Goal: Obtain resource: Obtain resource

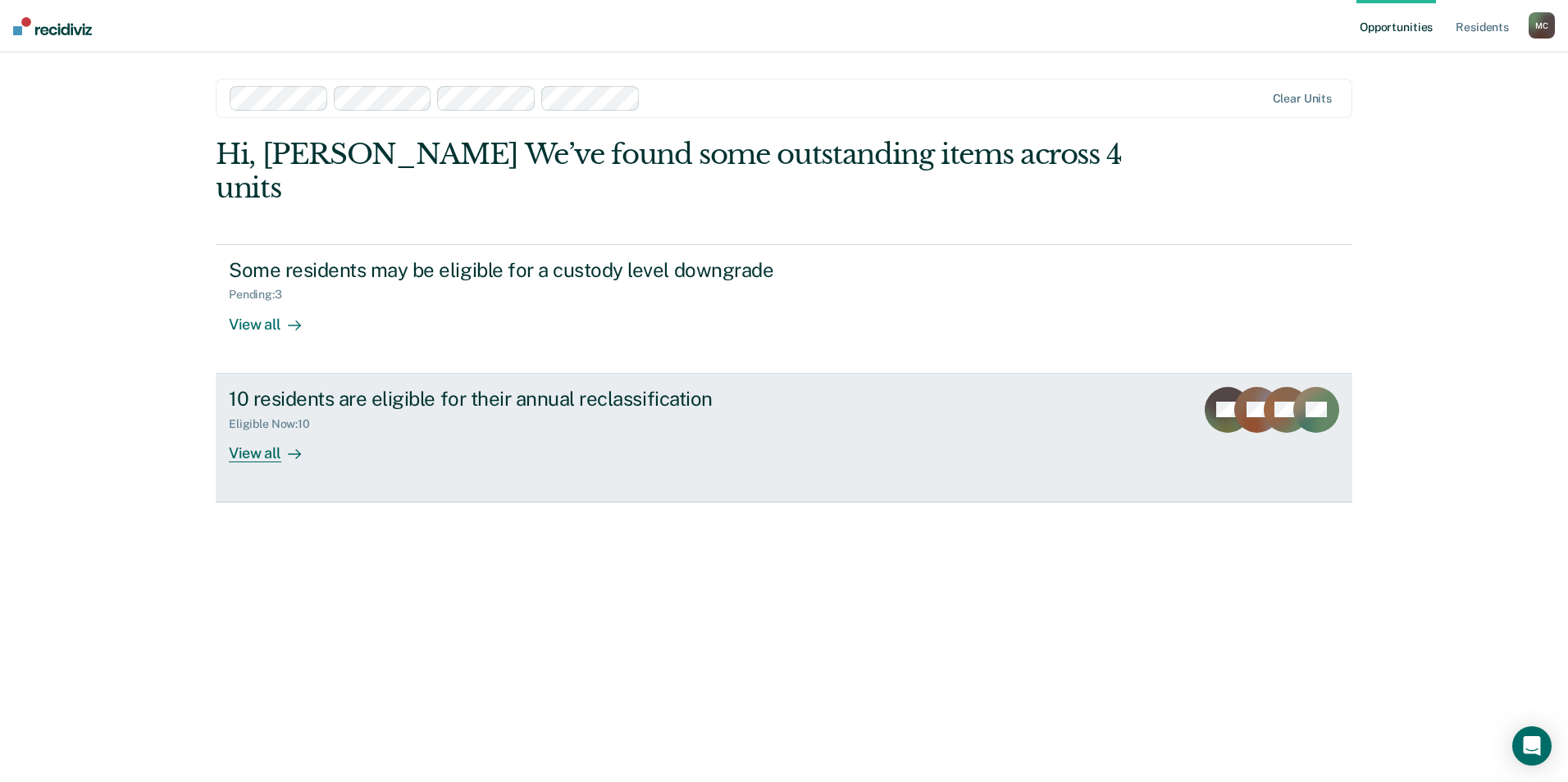
click at [260, 431] on div "View all" at bounding box center [274, 446] width 92 height 32
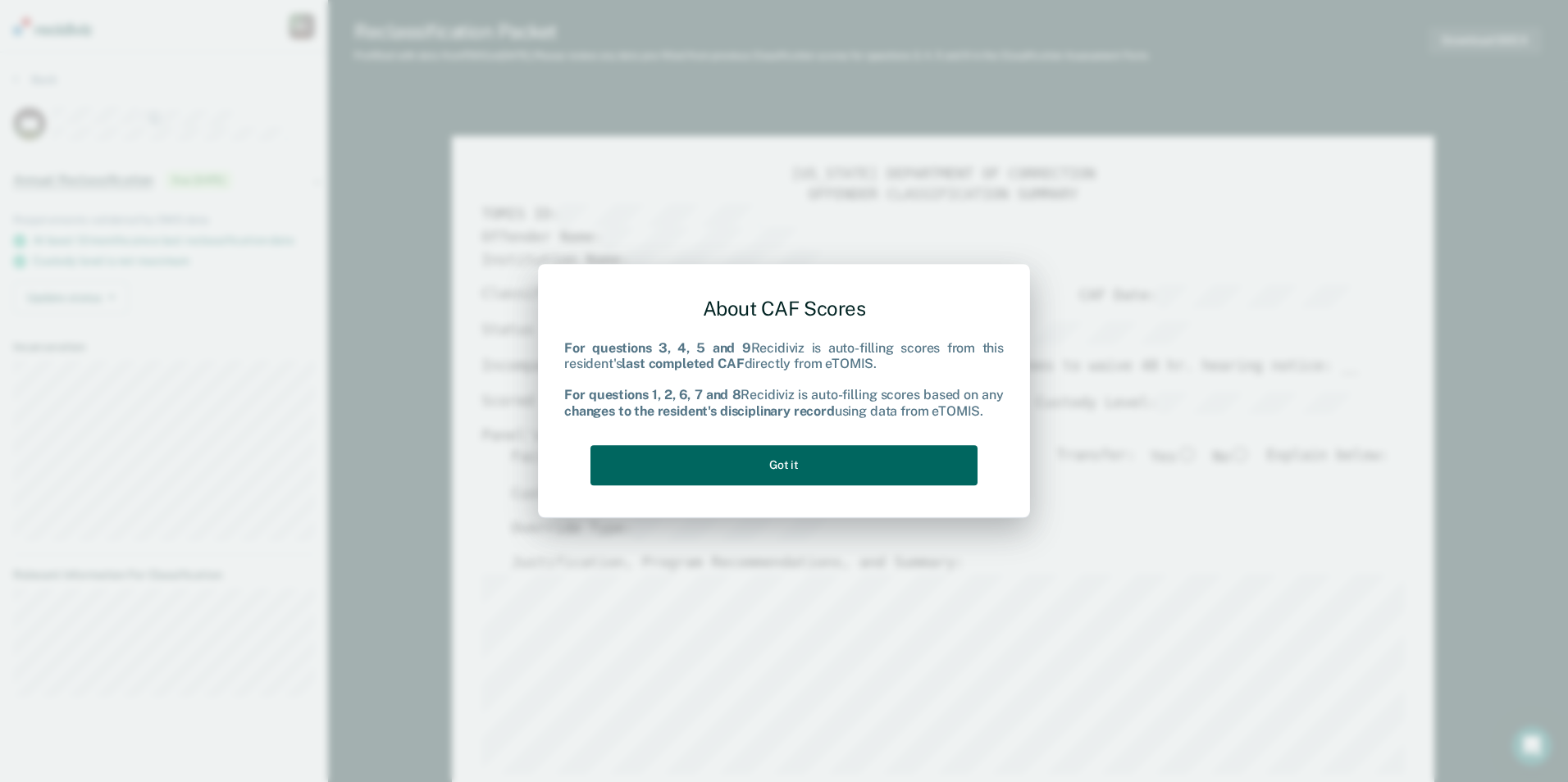
click at [873, 458] on button "Got it" at bounding box center [784, 466] width 387 height 41
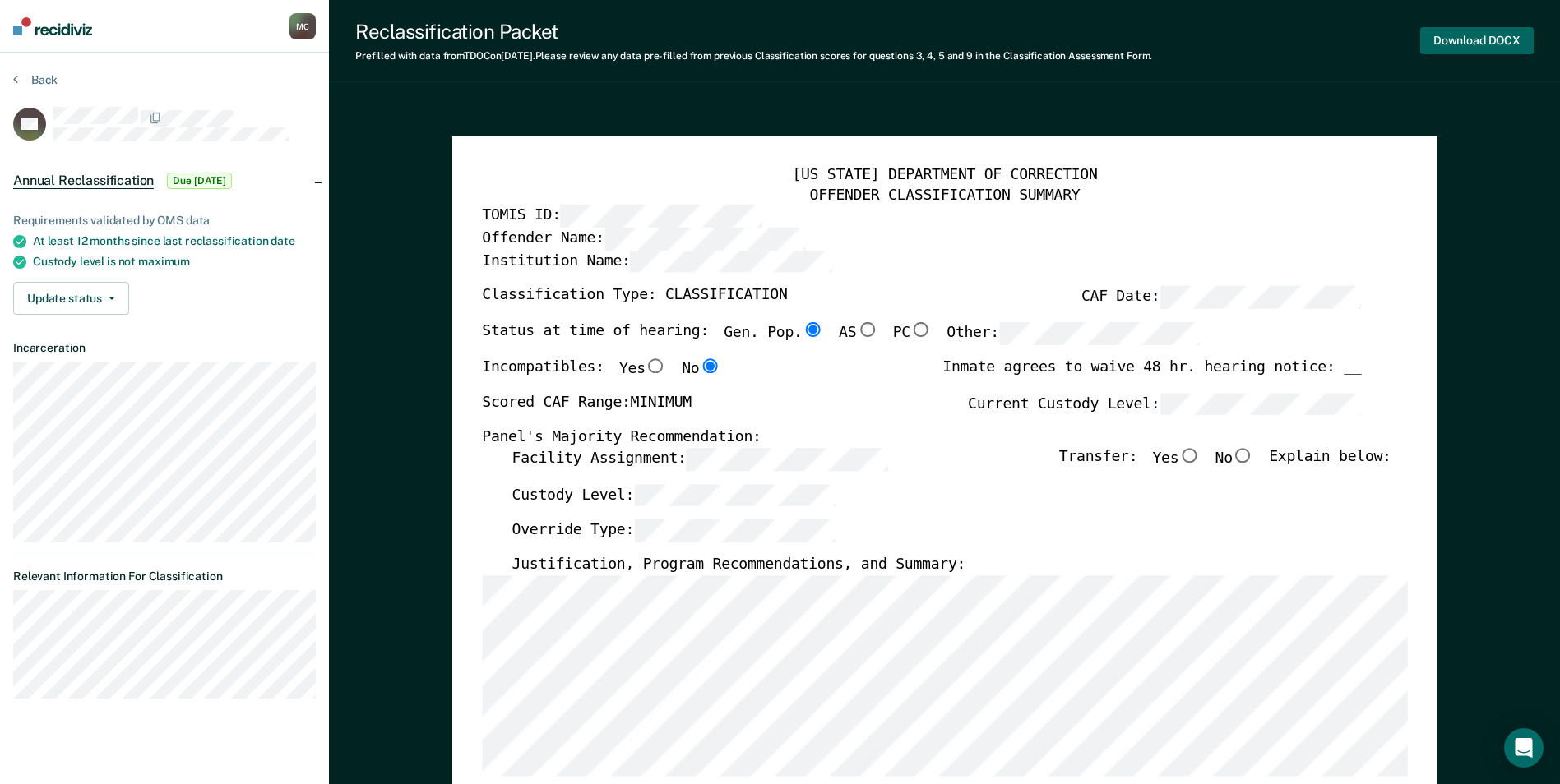
click at [1002, 37] on button "Download DOCX" at bounding box center [1477, 41] width 114 height 27
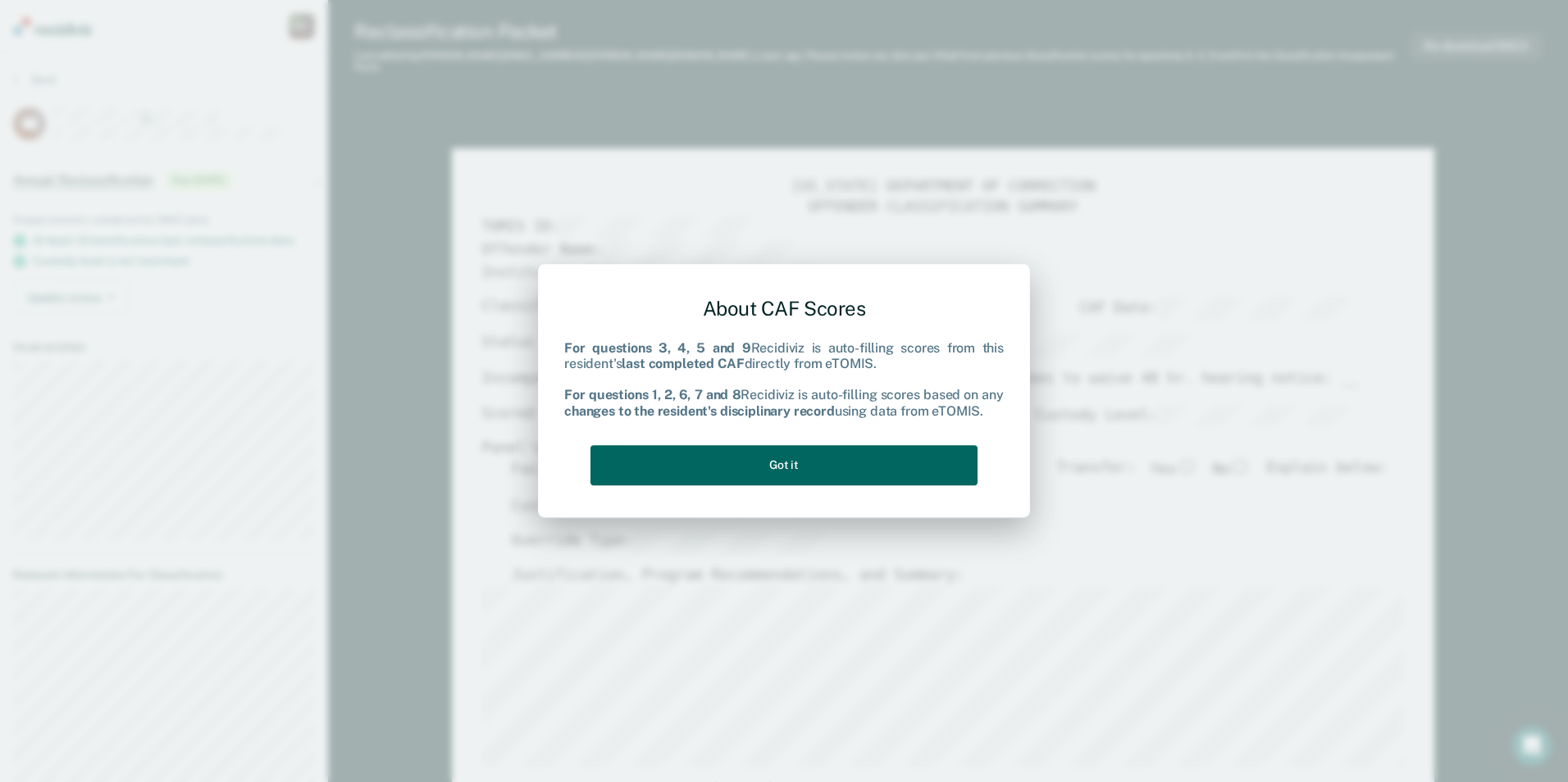
click at [822, 474] on button "Got it" at bounding box center [784, 466] width 387 height 41
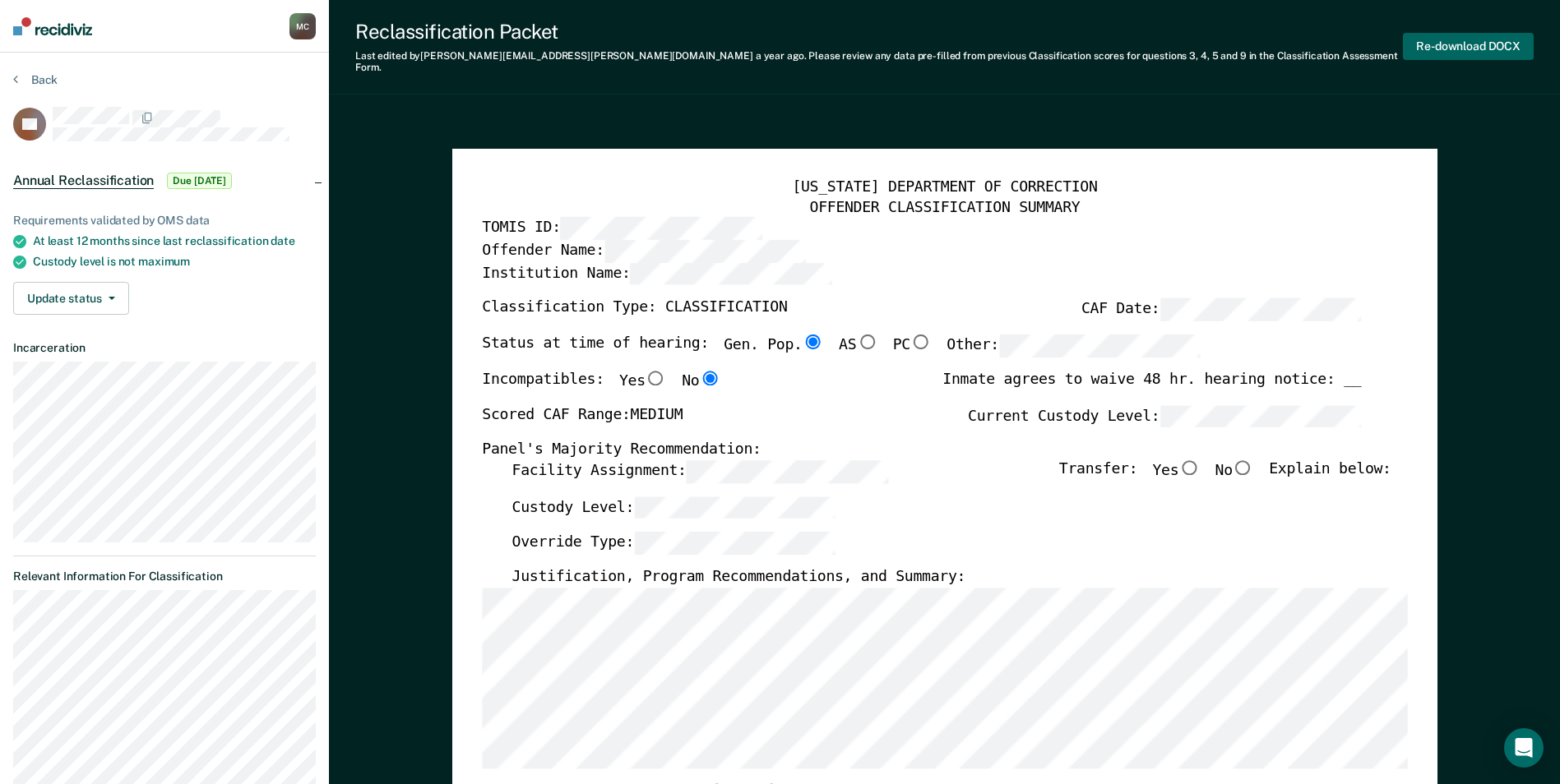
click at [1002, 39] on button "Re-download DOCX" at bounding box center [1469, 47] width 131 height 27
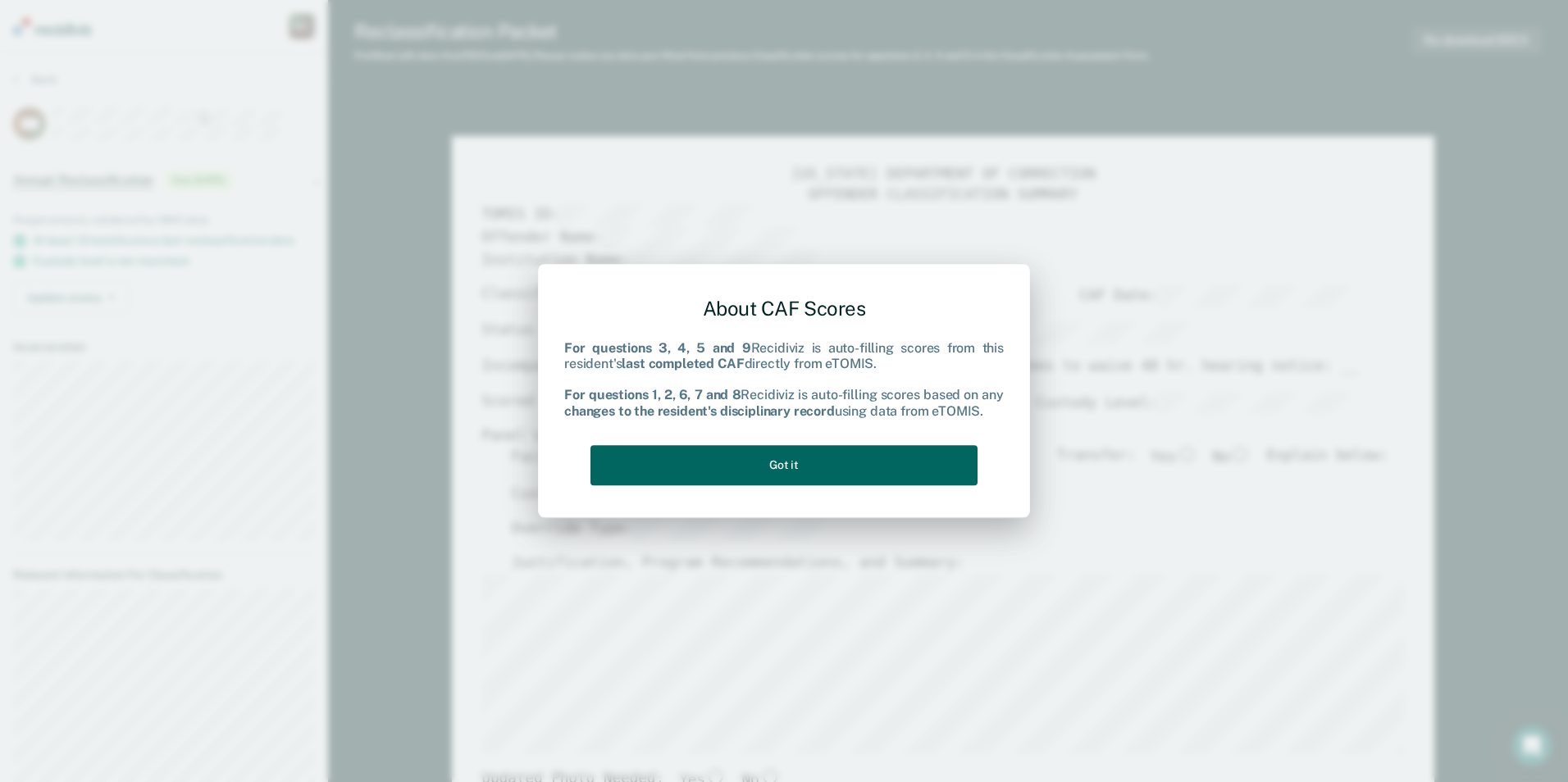
click at [856, 459] on button "Got it" at bounding box center [784, 466] width 387 height 41
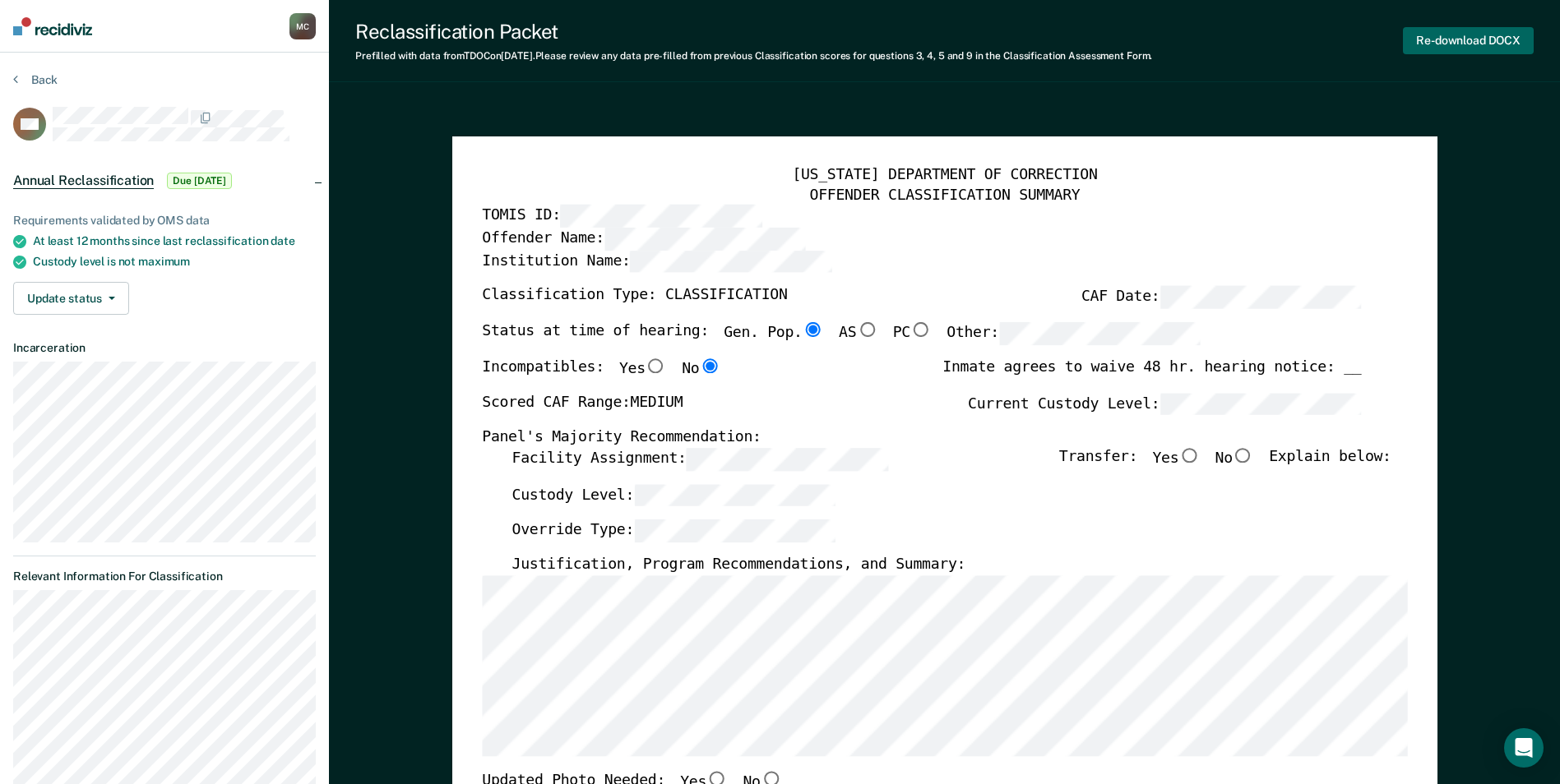
click at [1002, 45] on button "Re-download DOCX" at bounding box center [1469, 41] width 131 height 27
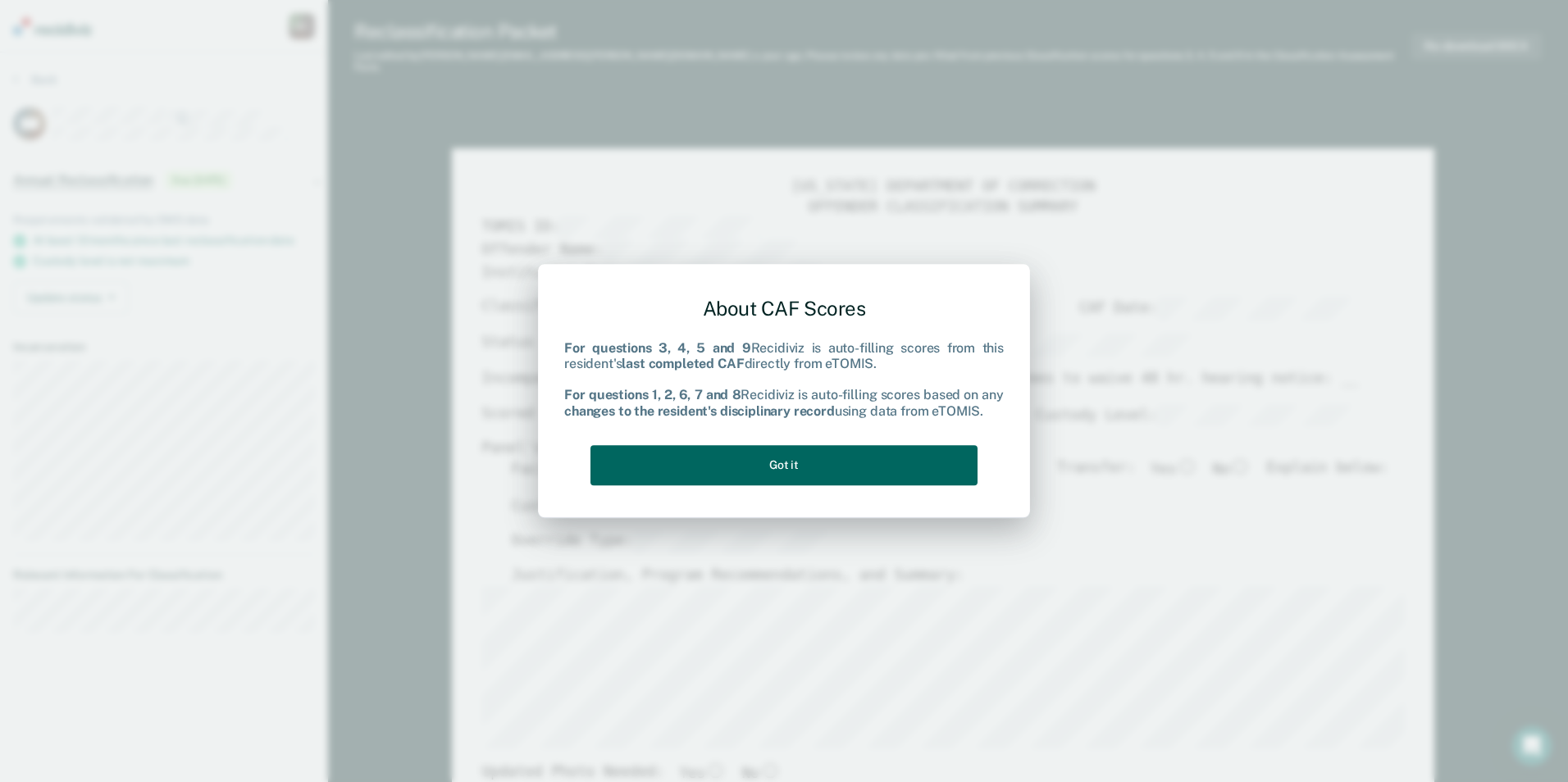
click at [835, 470] on button "Got it" at bounding box center [784, 466] width 387 height 41
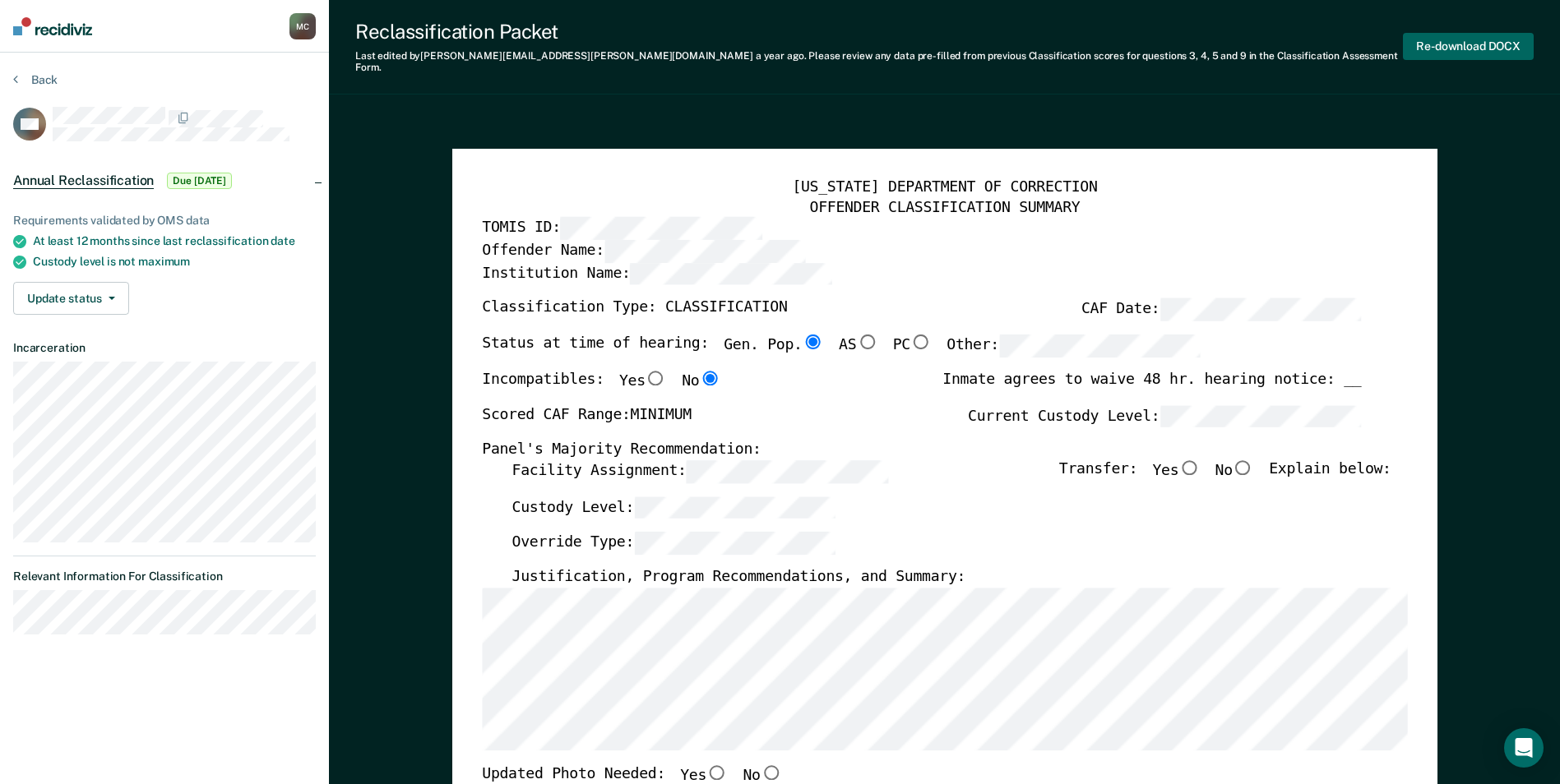
click at [1002, 33] on button "Re-download DOCX" at bounding box center [1469, 47] width 131 height 27
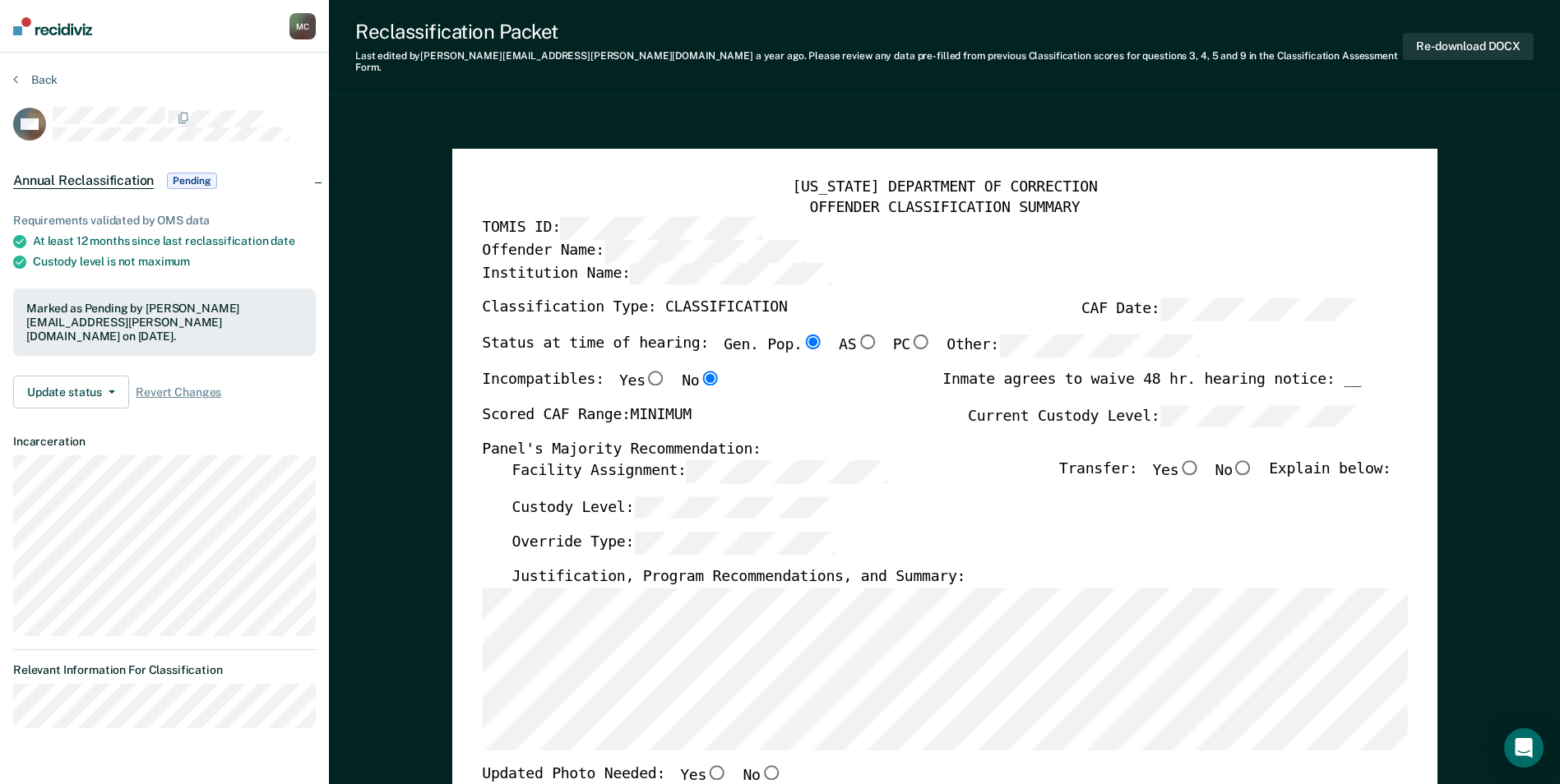
click at [23, 72] on section "Back RM Annual Reclassification Pending Requirements validated by OMS data At l…" at bounding box center [164, 407] width 329 height 708
click at [17, 80] on icon at bounding box center [16, 80] width 5 height 14
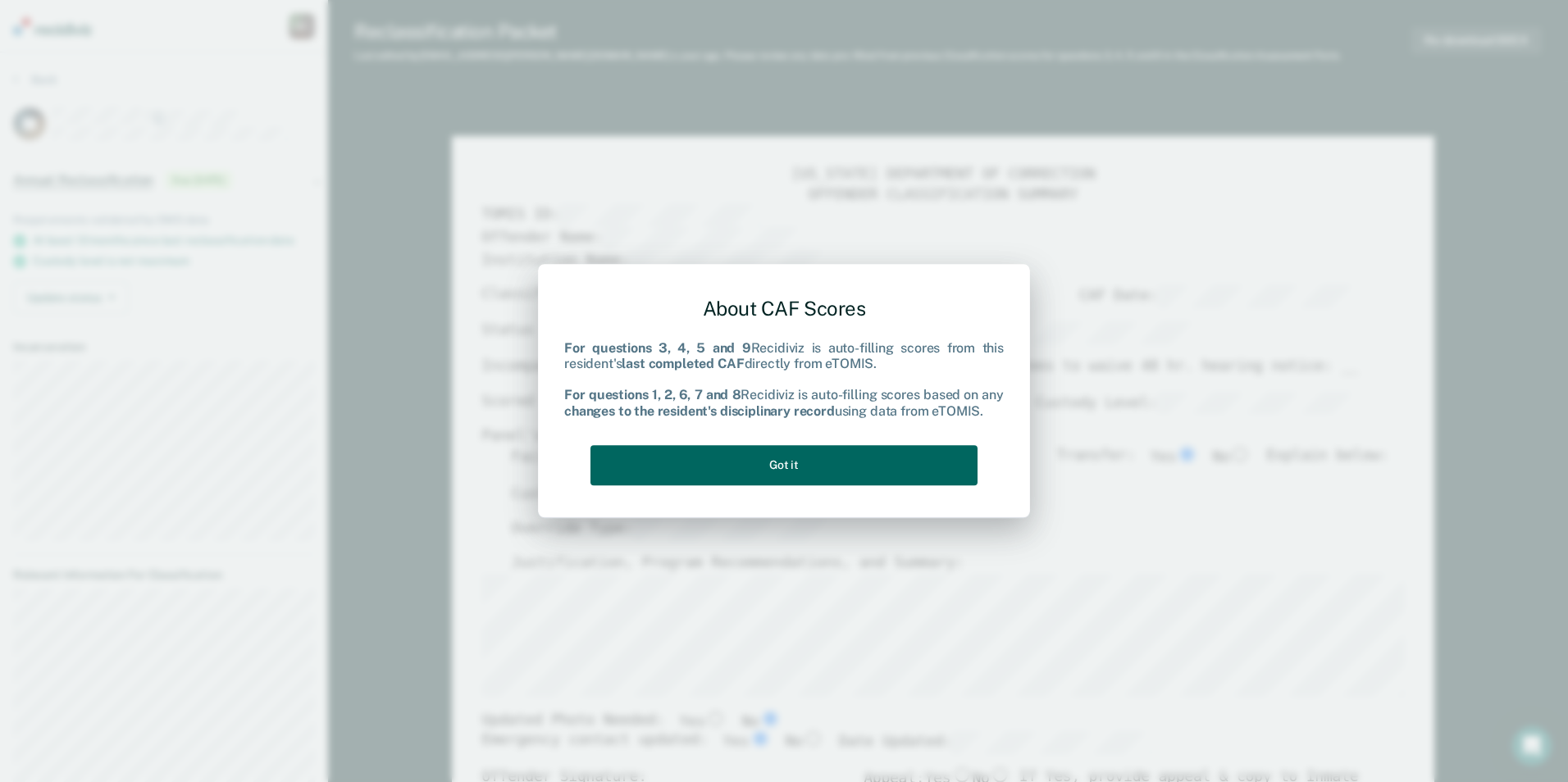
click at [803, 475] on button "Got it" at bounding box center [784, 466] width 387 height 41
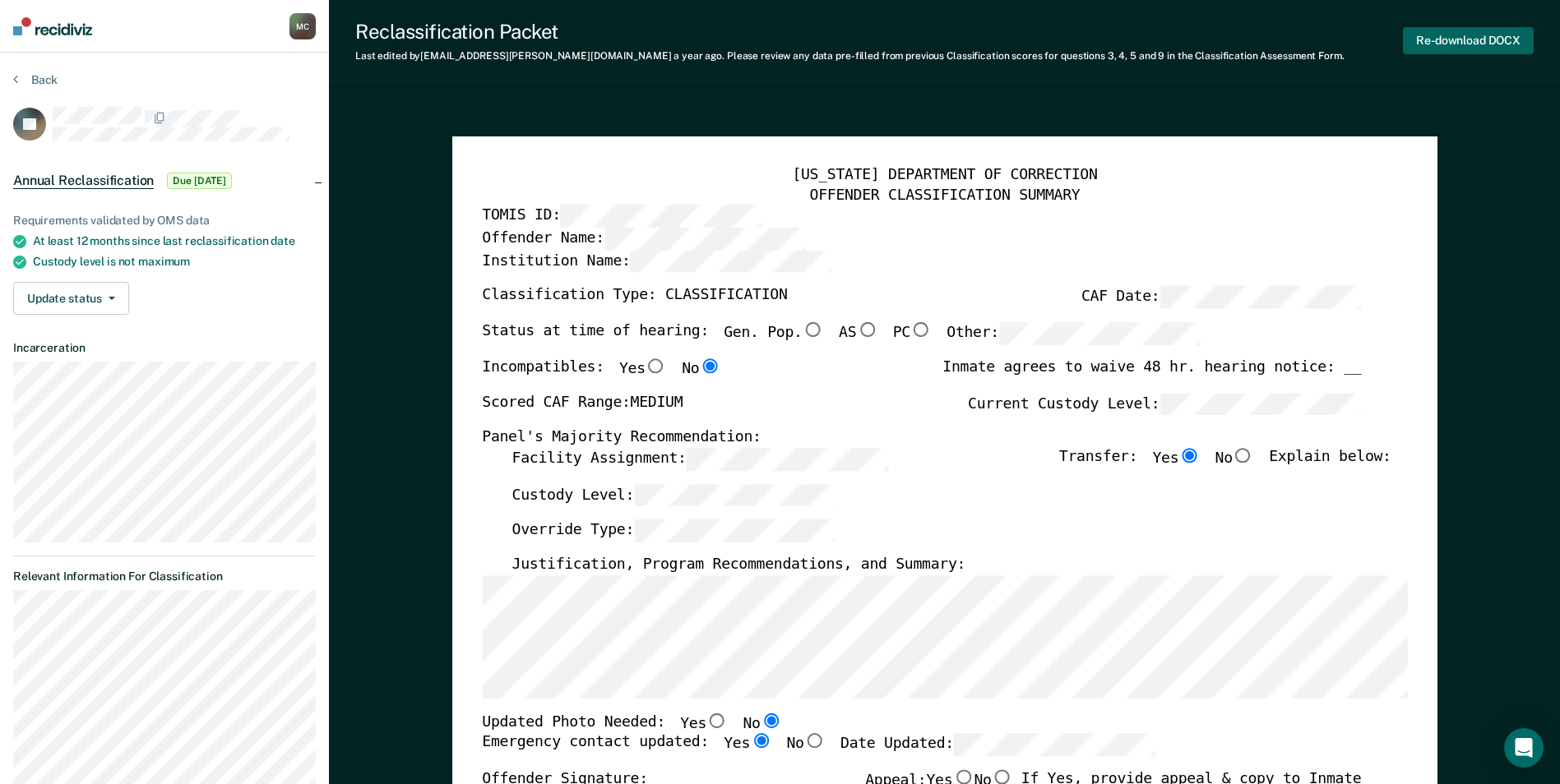
click at [1002, 40] on button "Re-download DOCX" at bounding box center [1469, 41] width 131 height 27
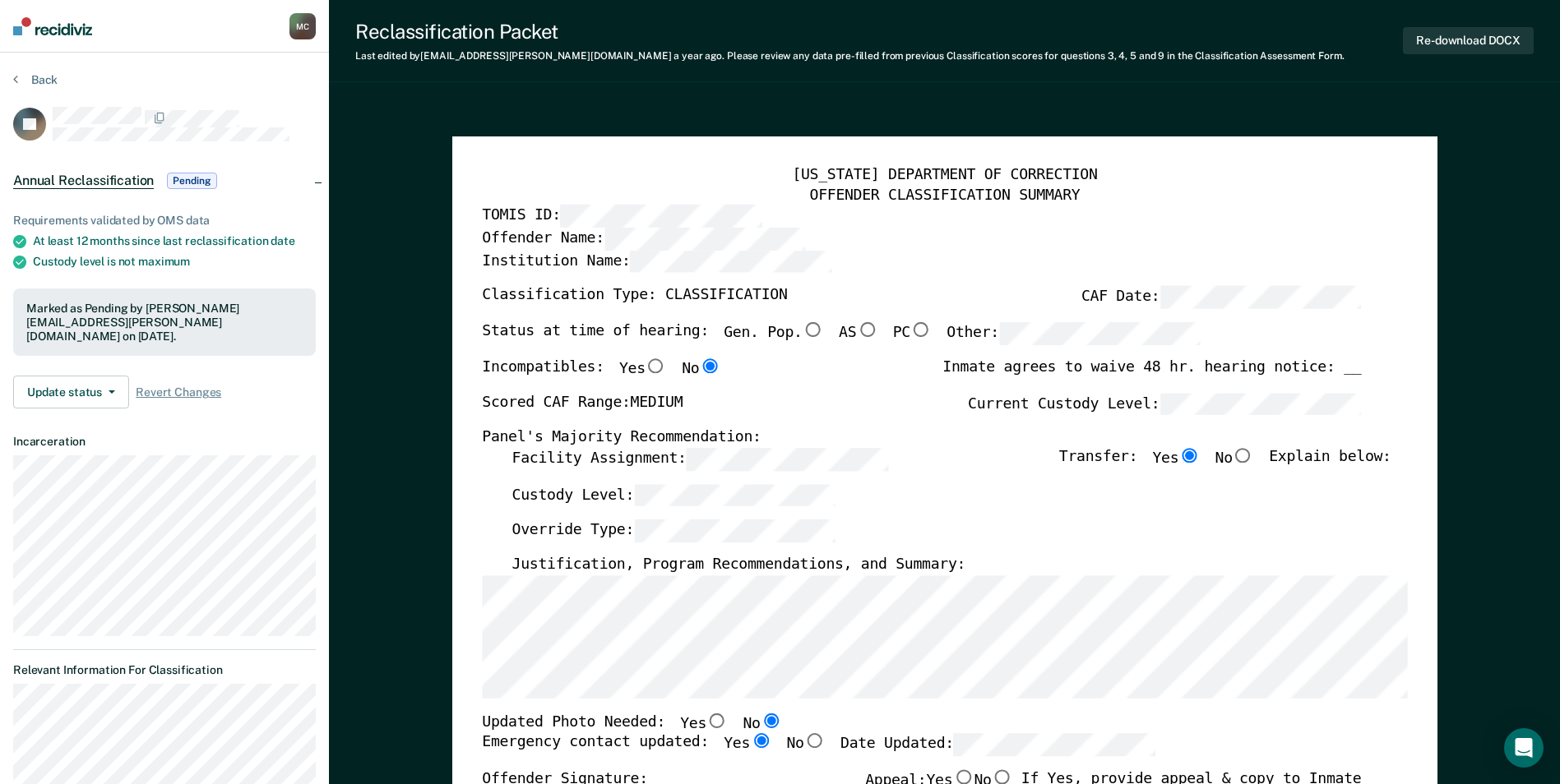
click at [15, 80] on icon at bounding box center [16, 80] width 5 height 14
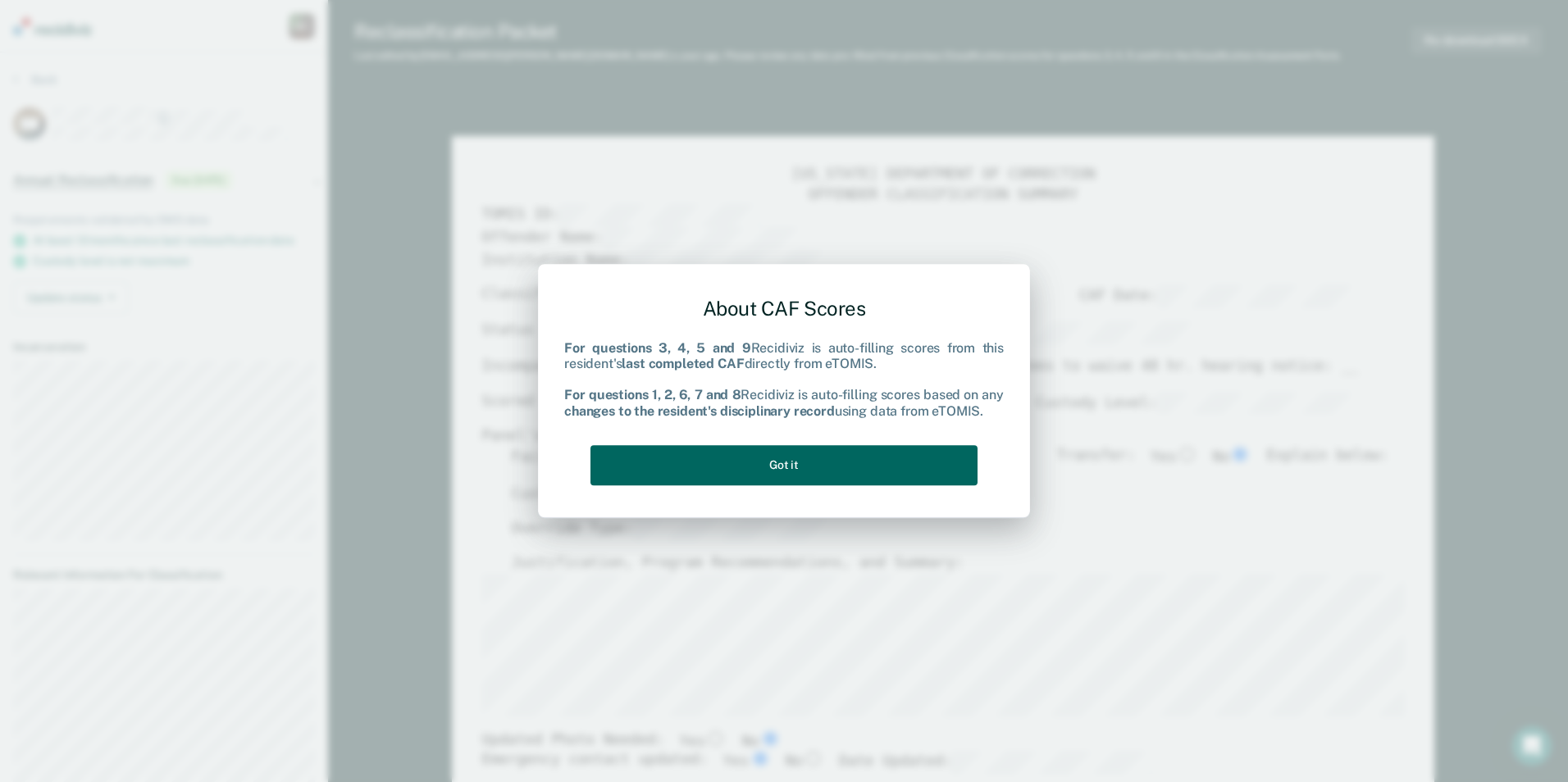
click at [776, 462] on button "Got it" at bounding box center [784, 466] width 387 height 41
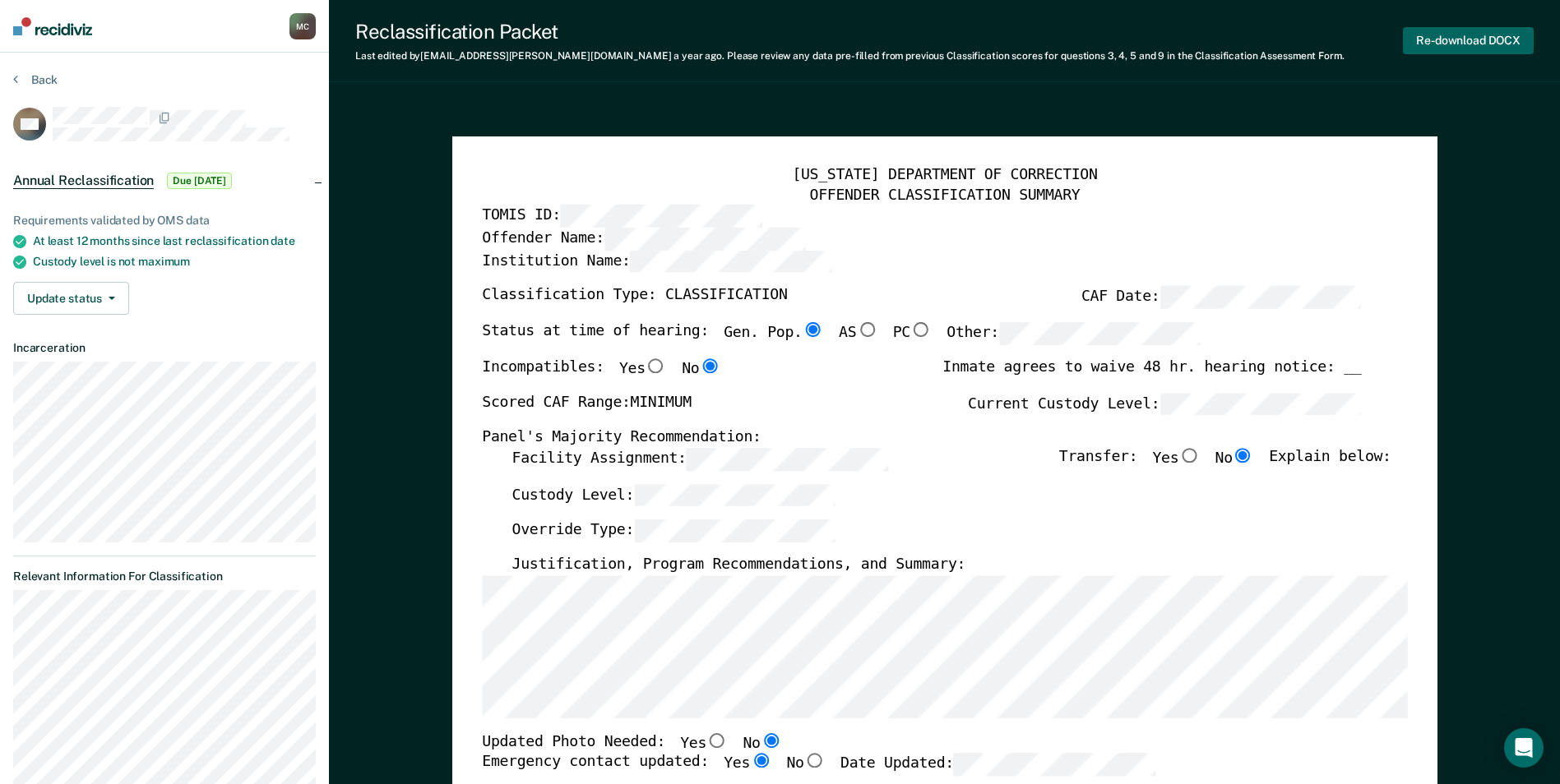
click at [1002, 36] on button "Re-download DOCX" at bounding box center [1469, 41] width 131 height 27
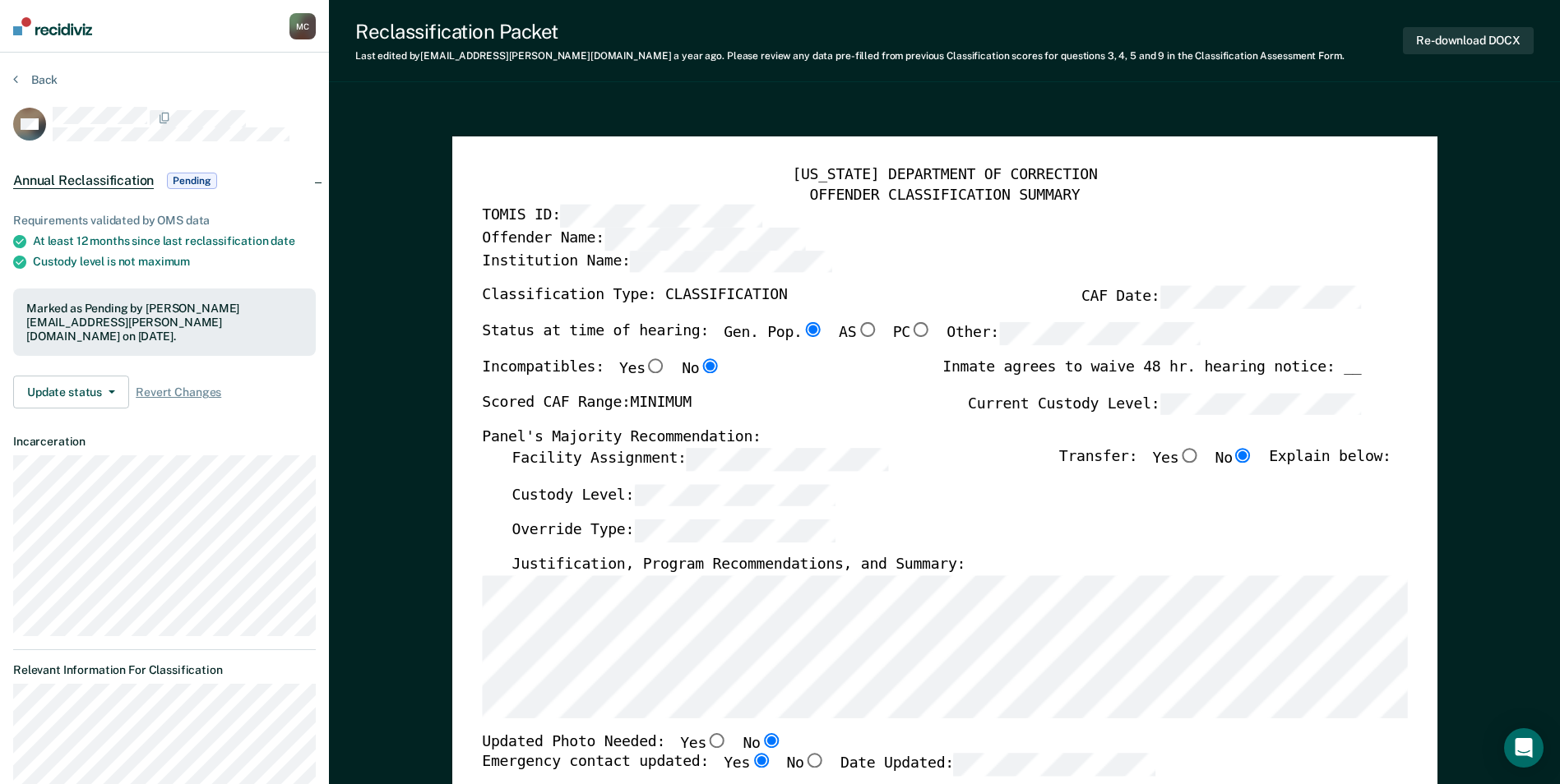
click at [15, 73] on icon at bounding box center [16, 80] width 5 height 14
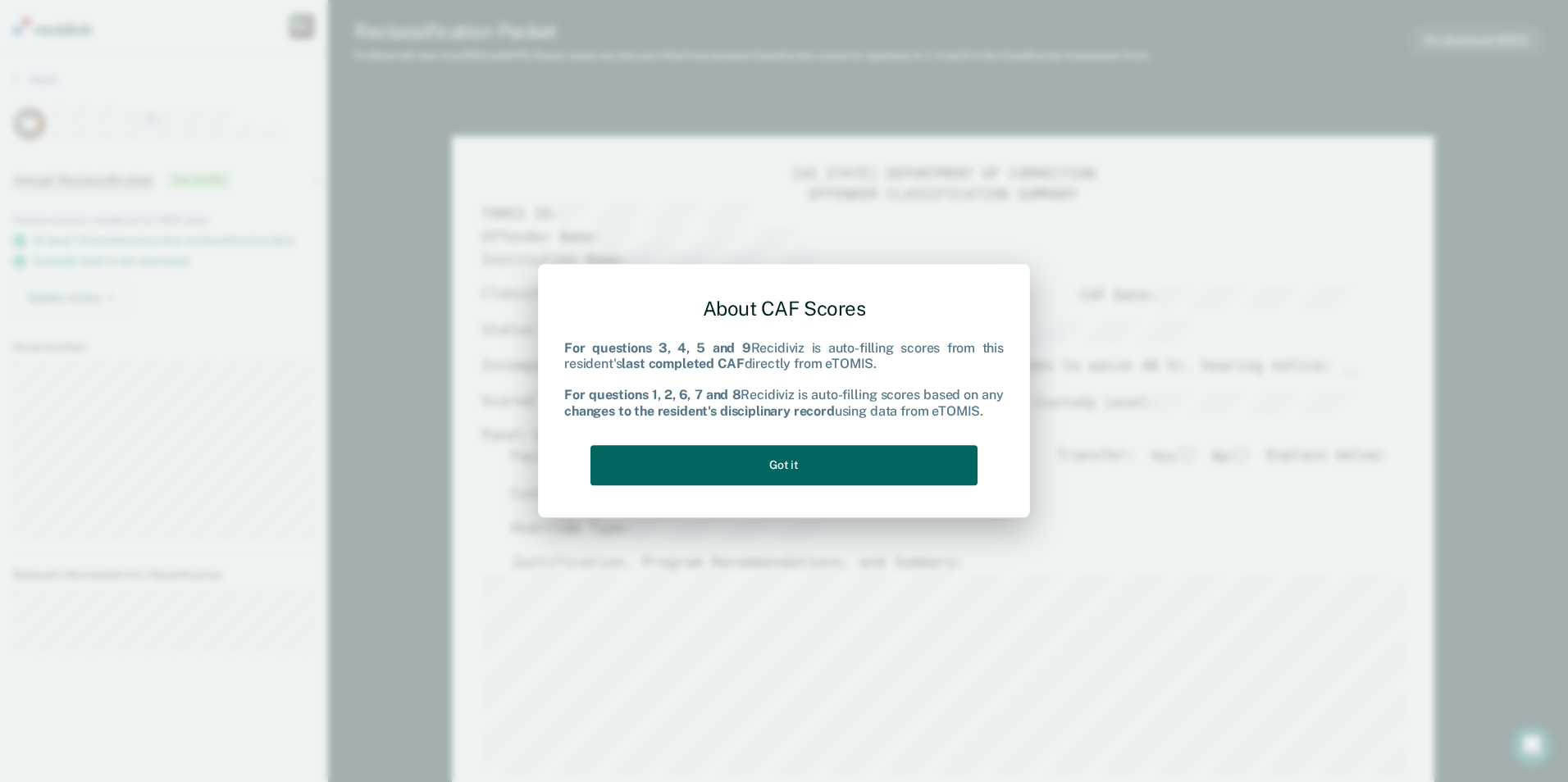
click at [845, 465] on button "Got it" at bounding box center [784, 466] width 387 height 41
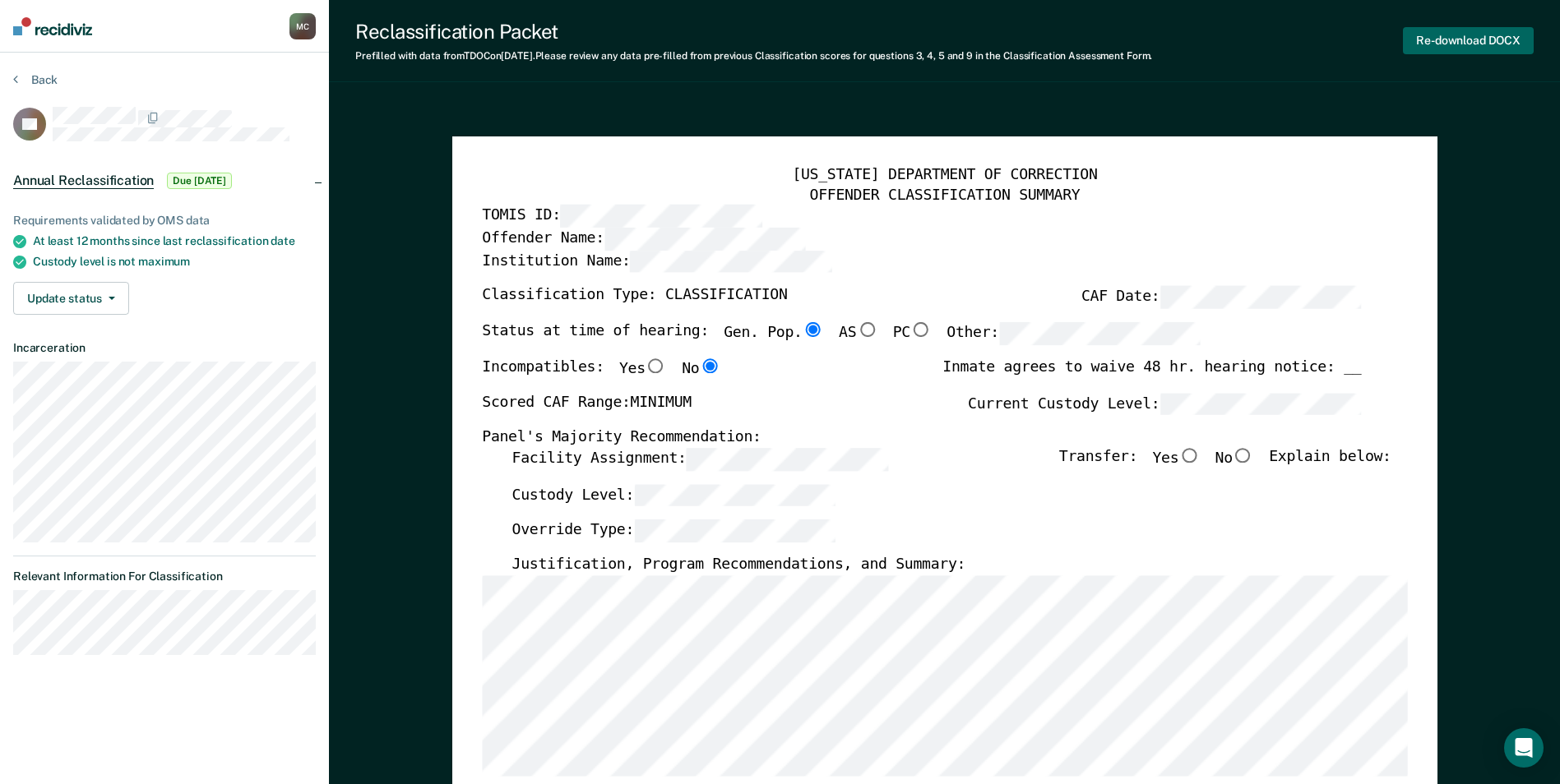
click at [1002, 29] on button "Re-download DOCX" at bounding box center [1469, 41] width 131 height 27
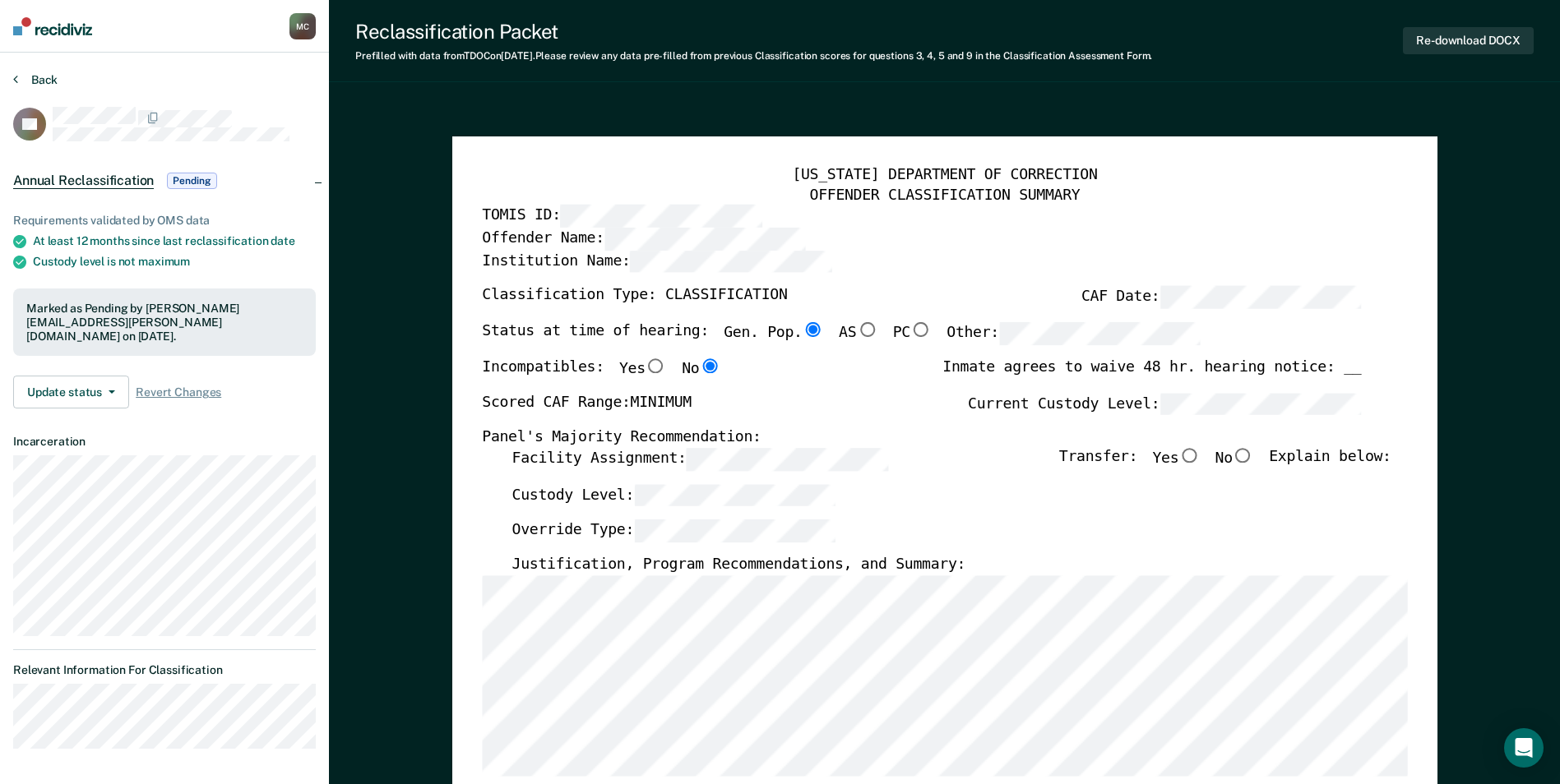
click at [17, 77] on icon at bounding box center [16, 80] width 5 height 14
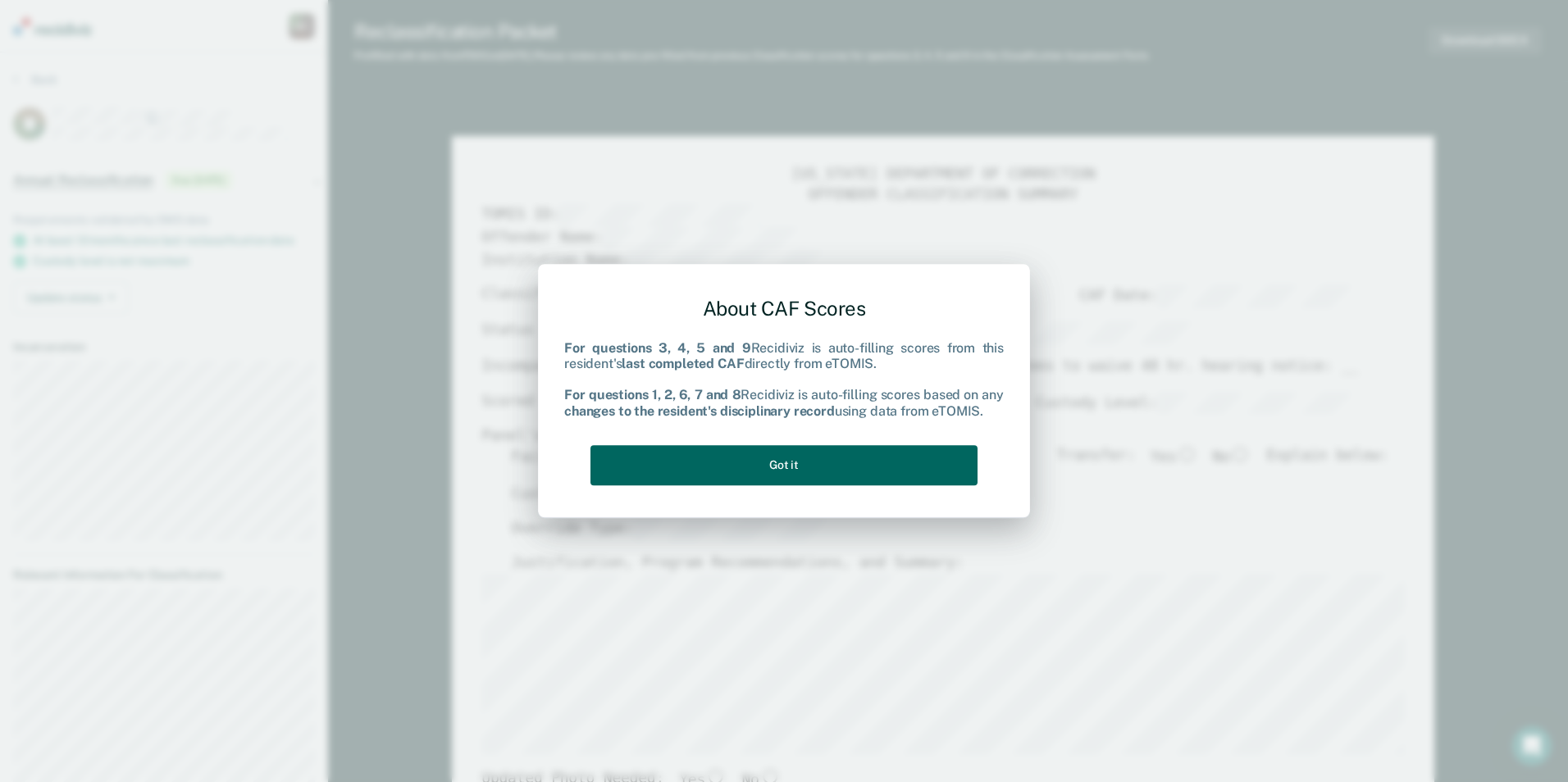
click at [852, 475] on button "Got it" at bounding box center [784, 466] width 387 height 41
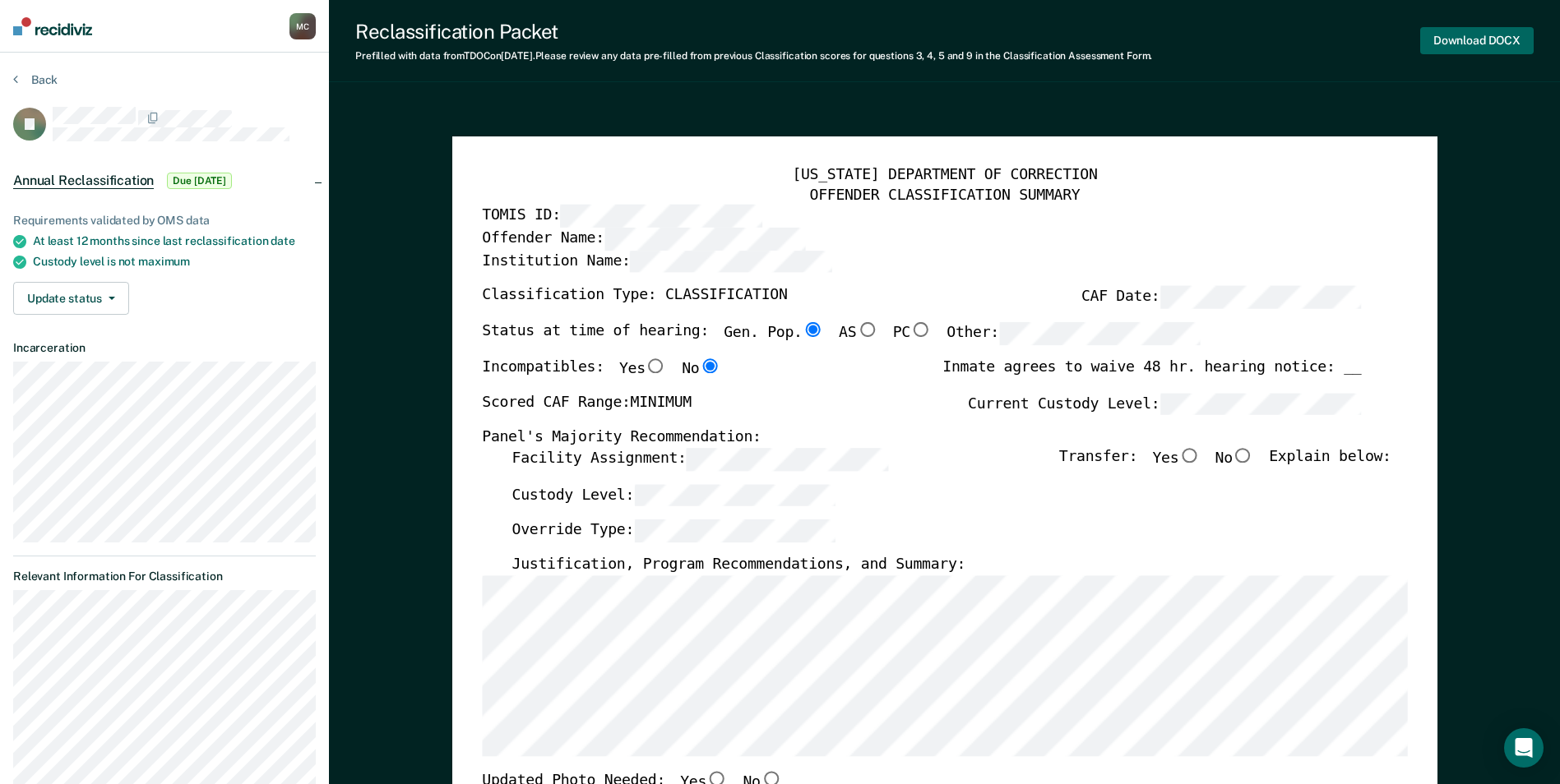
click at [1002, 35] on button "Download DOCX" at bounding box center [1477, 41] width 114 height 27
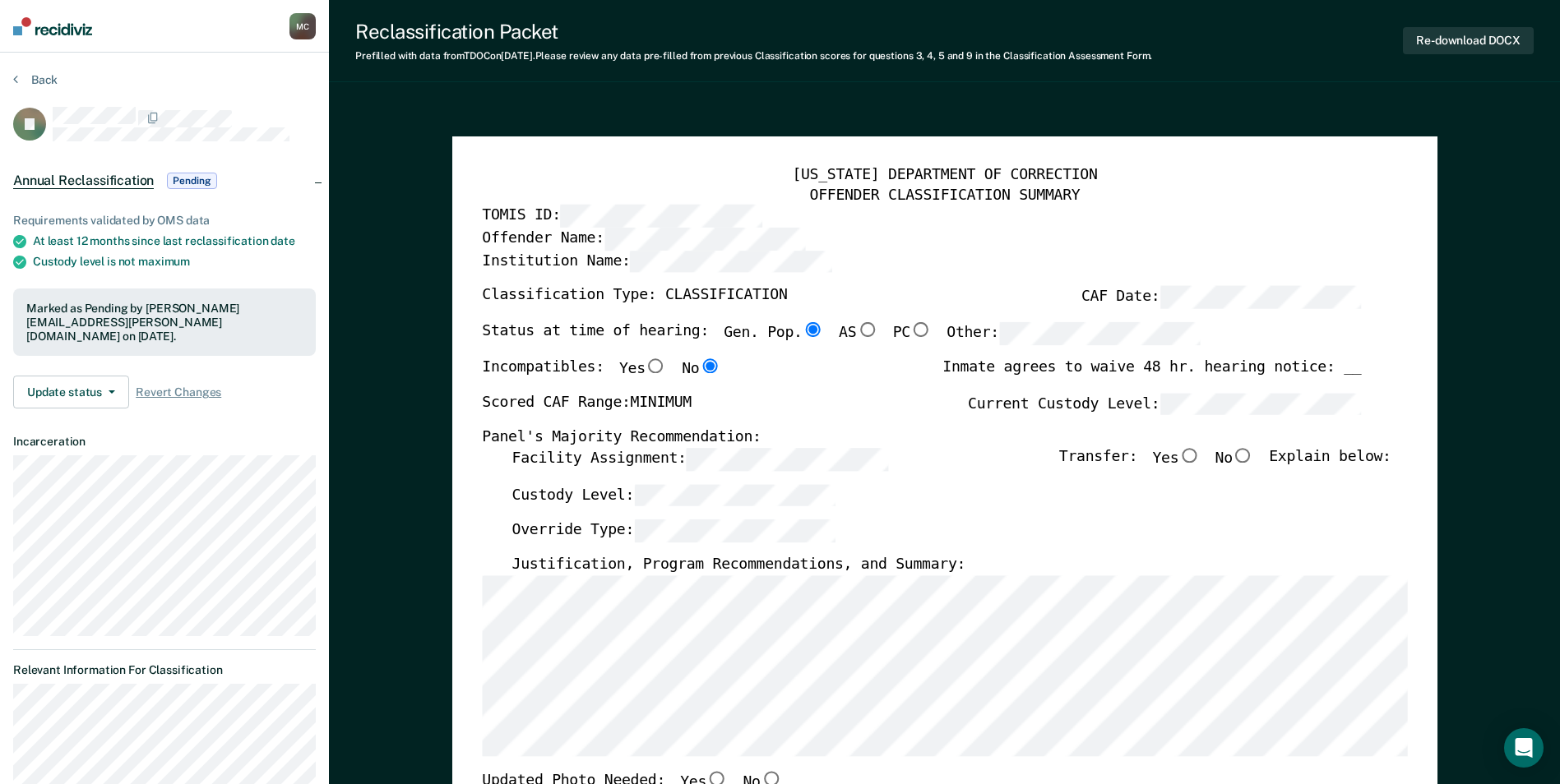
click at [18, 78] on button "Back" at bounding box center [36, 80] width 45 height 15
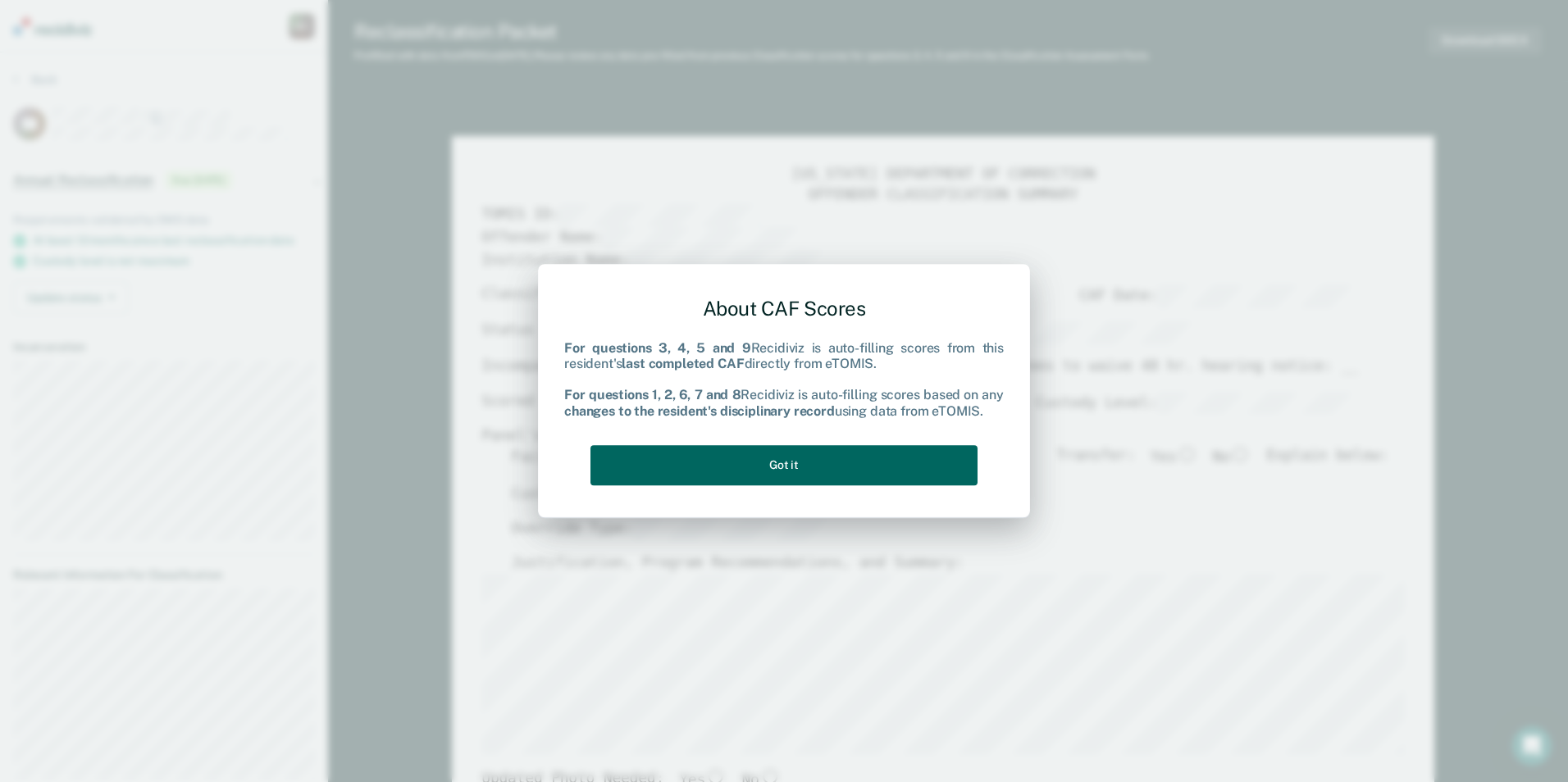
click at [829, 463] on button "Got it" at bounding box center [784, 466] width 387 height 41
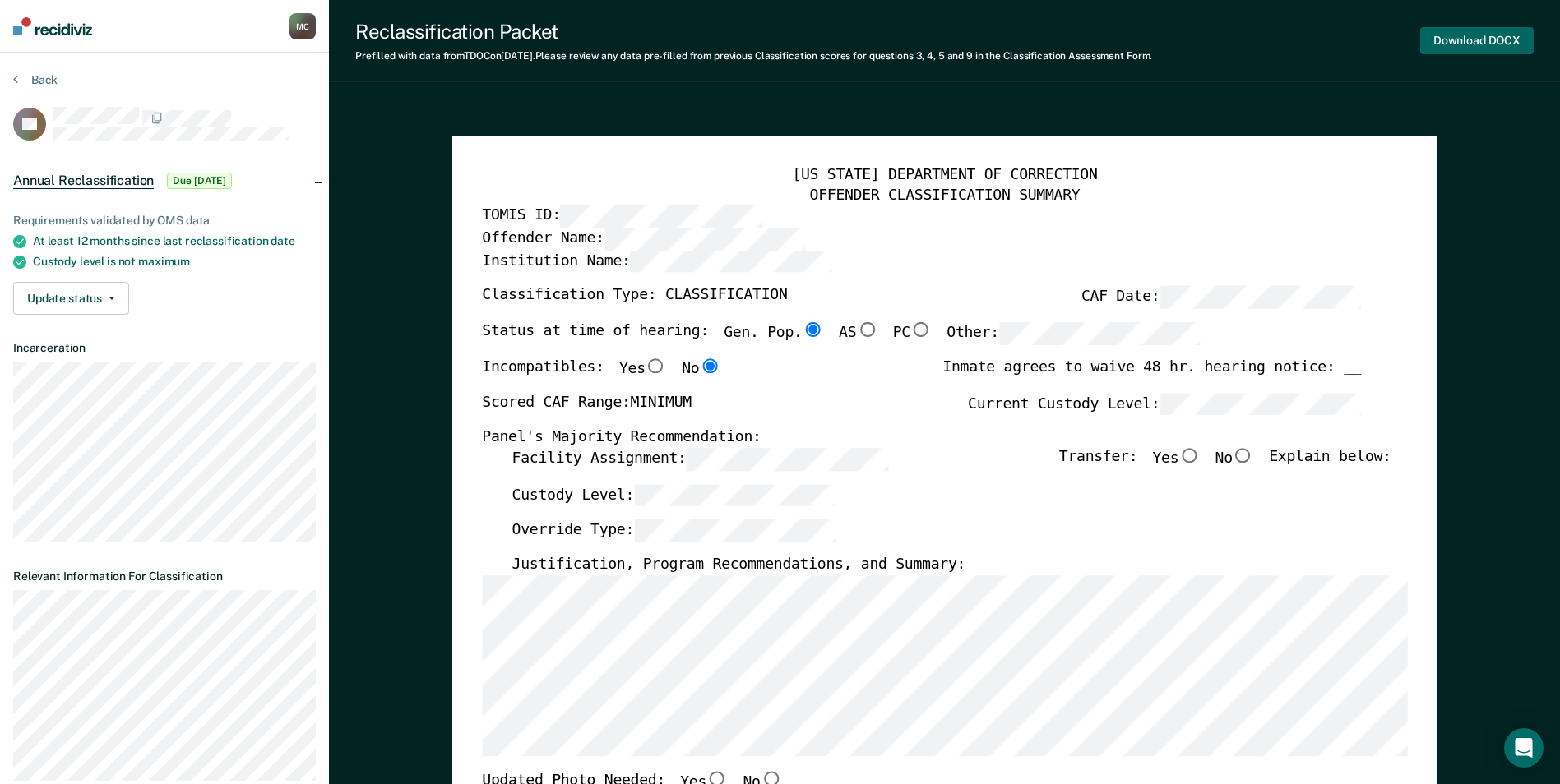
click at [1002, 38] on button "Download DOCX" at bounding box center [1477, 41] width 114 height 27
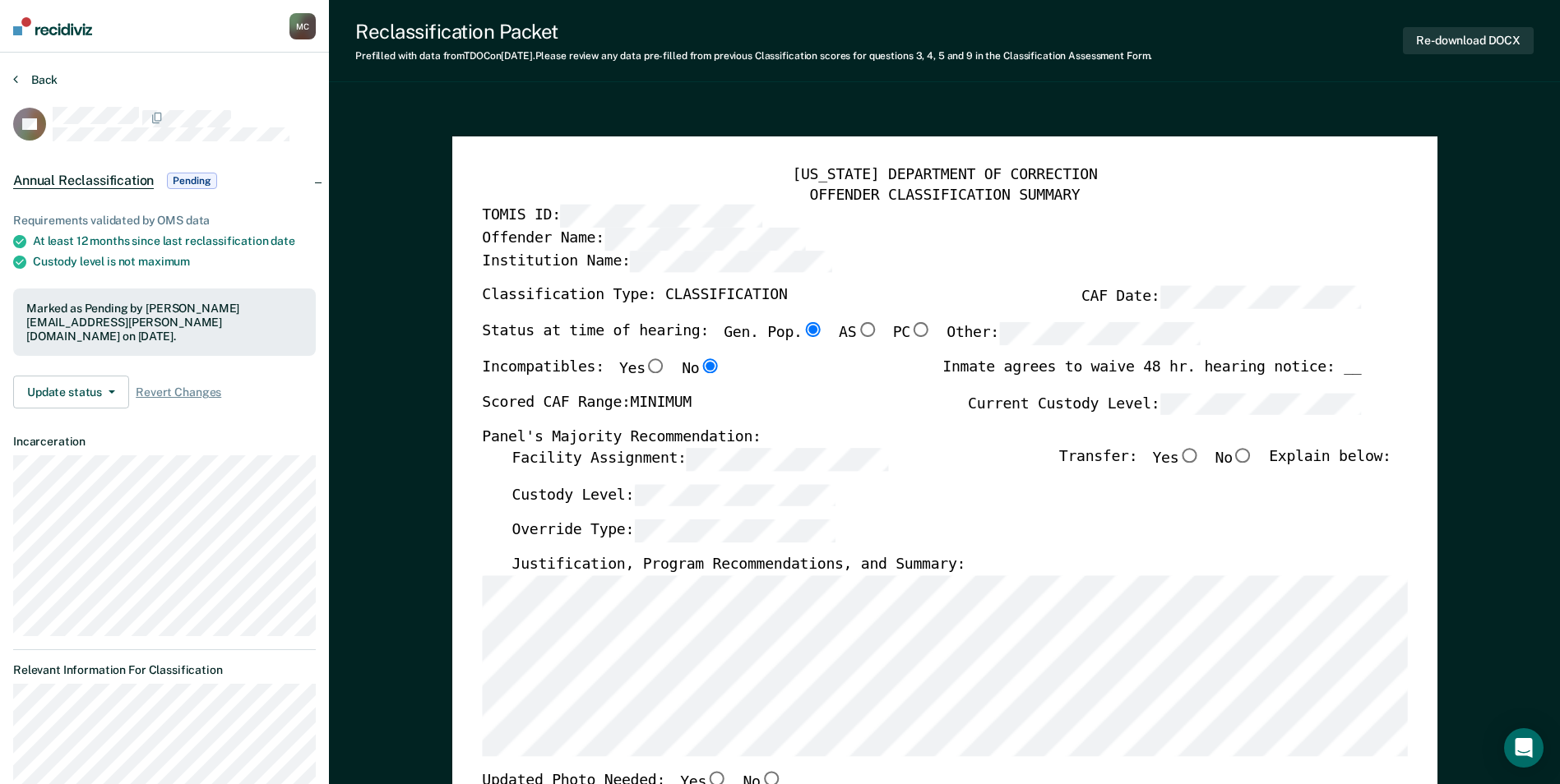
click at [17, 79] on icon at bounding box center [16, 80] width 5 height 14
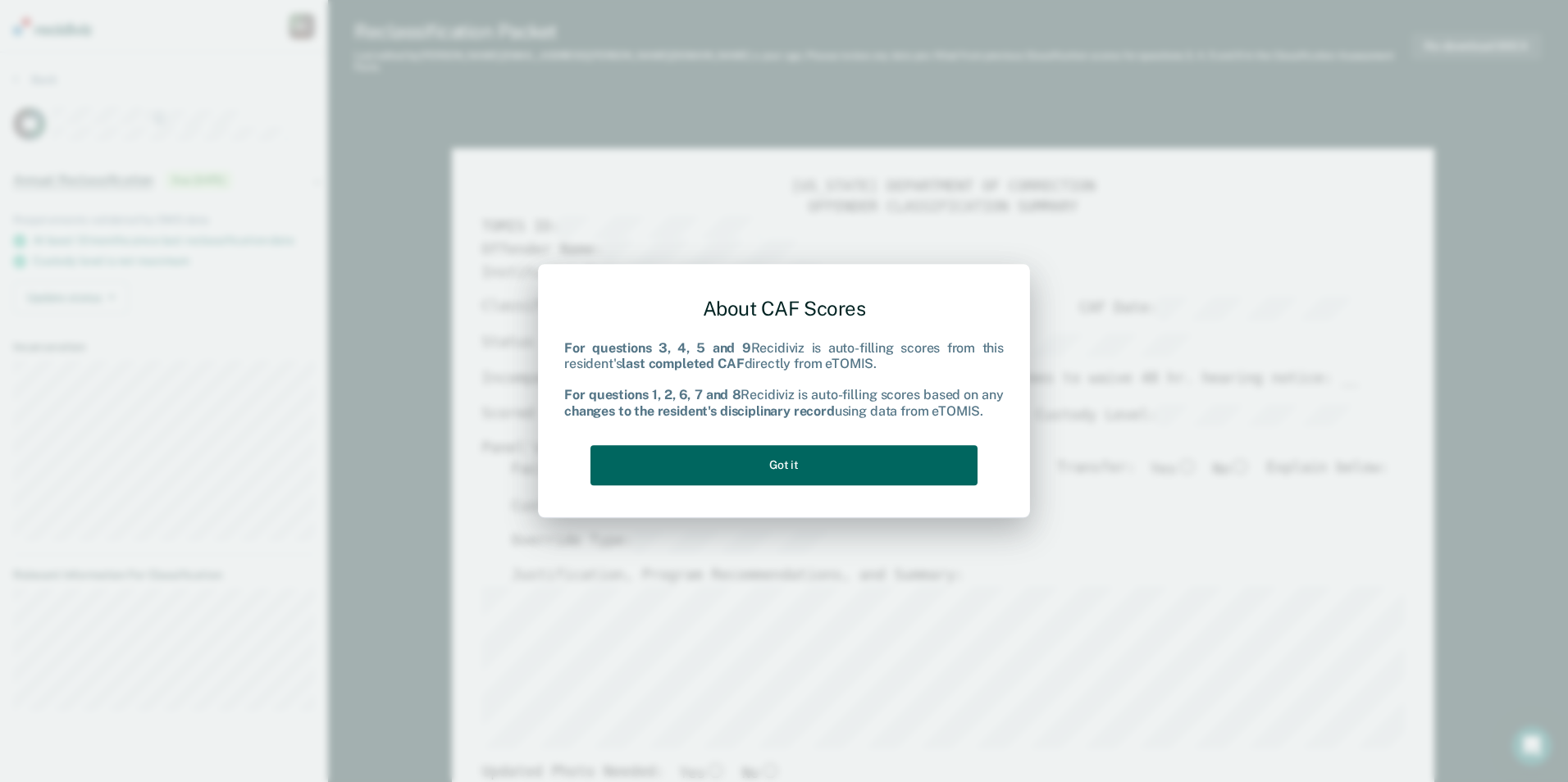
click at [894, 470] on button "Got it" at bounding box center [784, 466] width 387 height 41
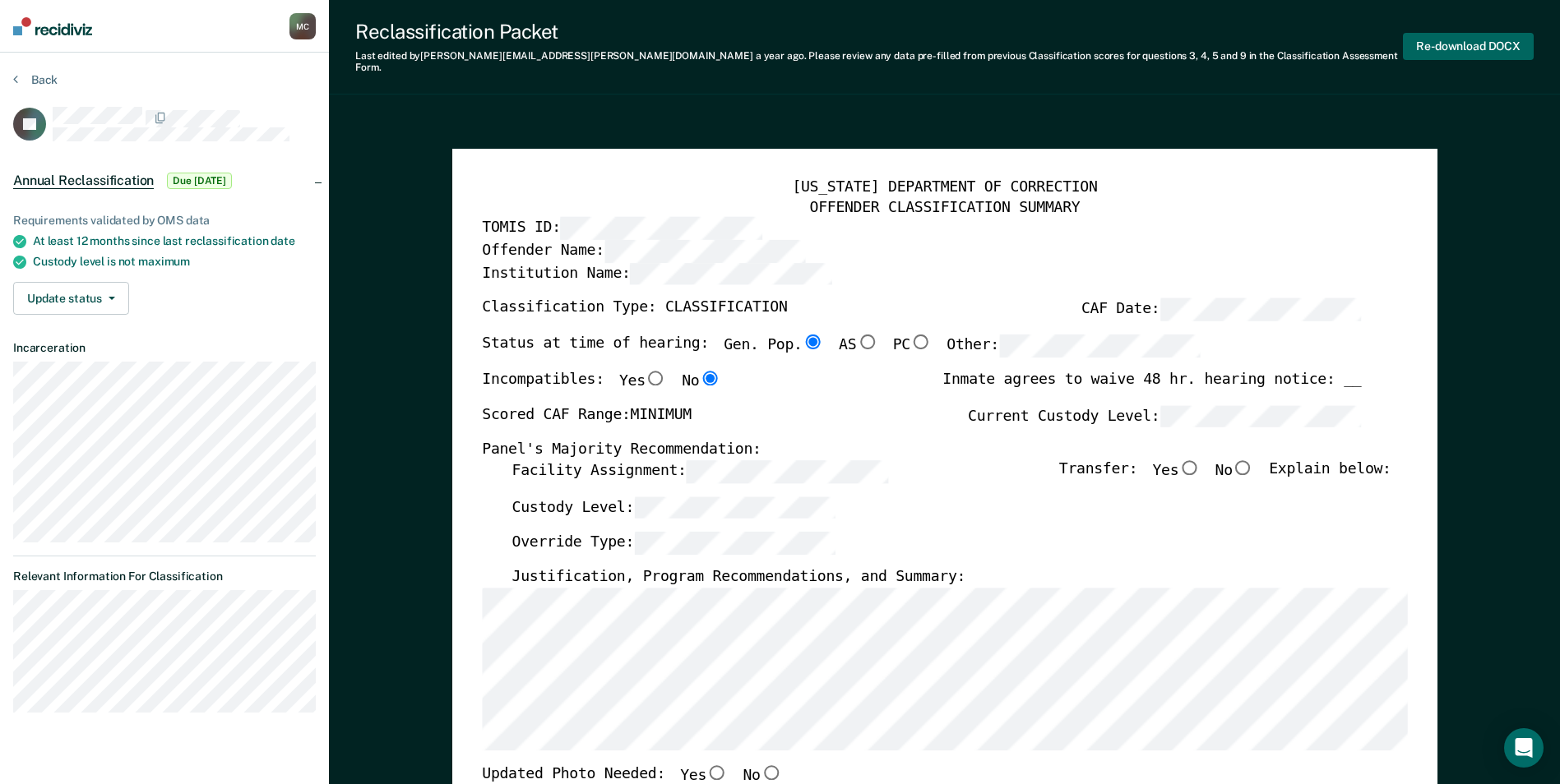
click at [1002, 35] on button "Re-download DOCX" at bounding box center [1469, 47] width 131 height 27
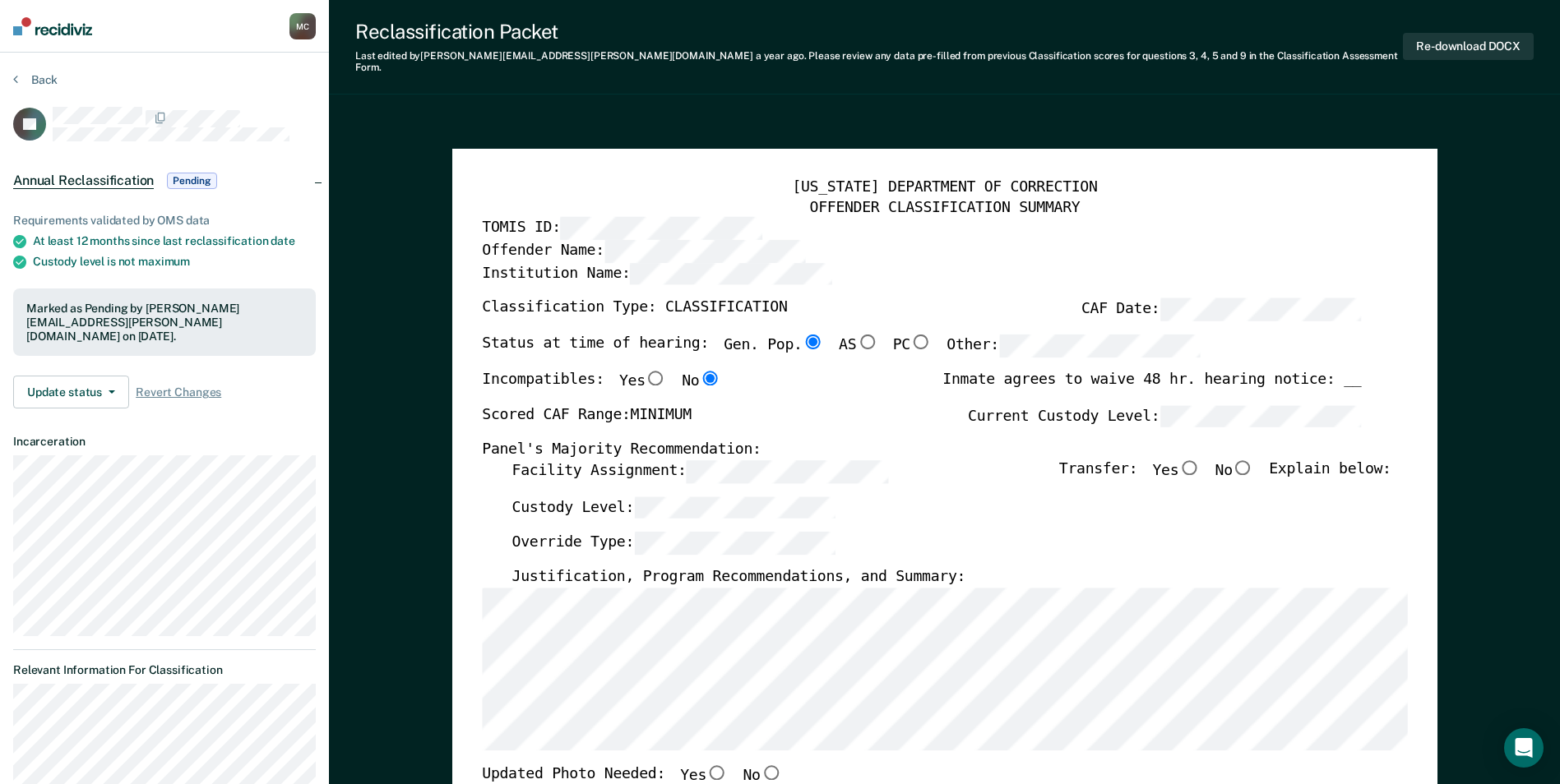
click at [16, 82] on icon at bounding box center [16, 80] width 5 height 14
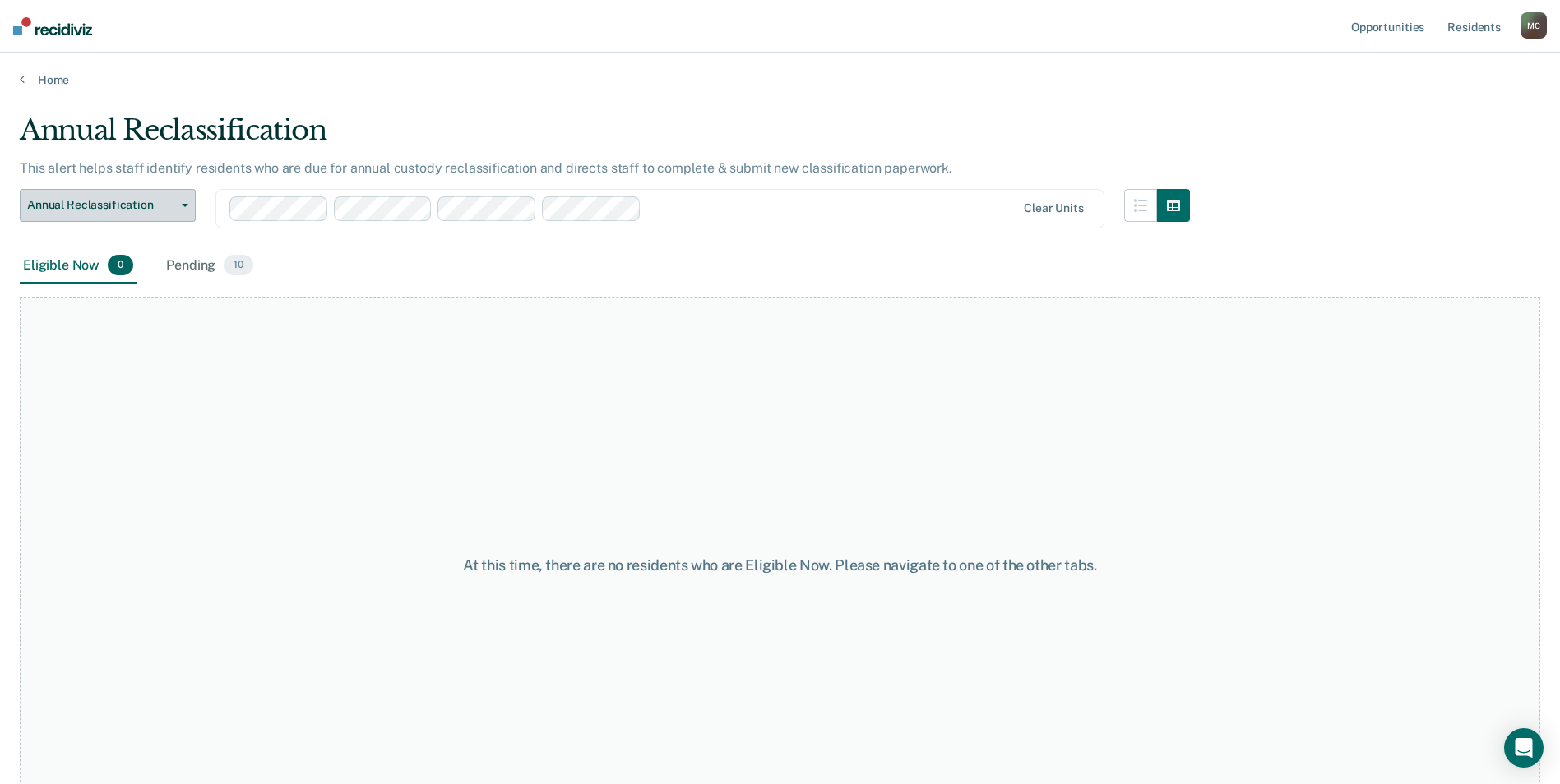
click at [136, 200] on span "Annual Reclassification" at bounding box center [101, 205] width 149 height 14
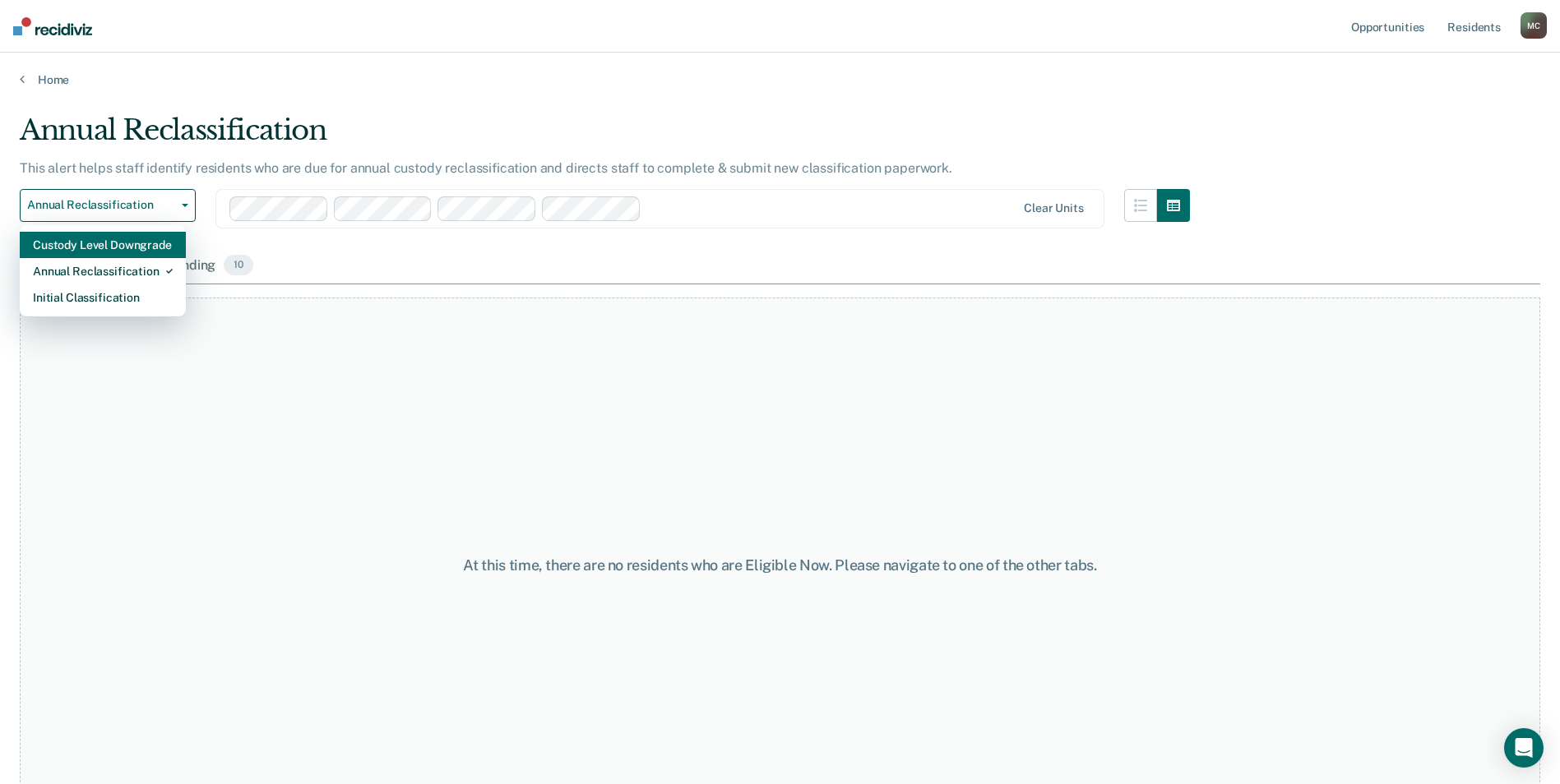
click at [121, 247] on div "Custody Level Downgrade" at bounding box center [103, 245] width 140 height 26
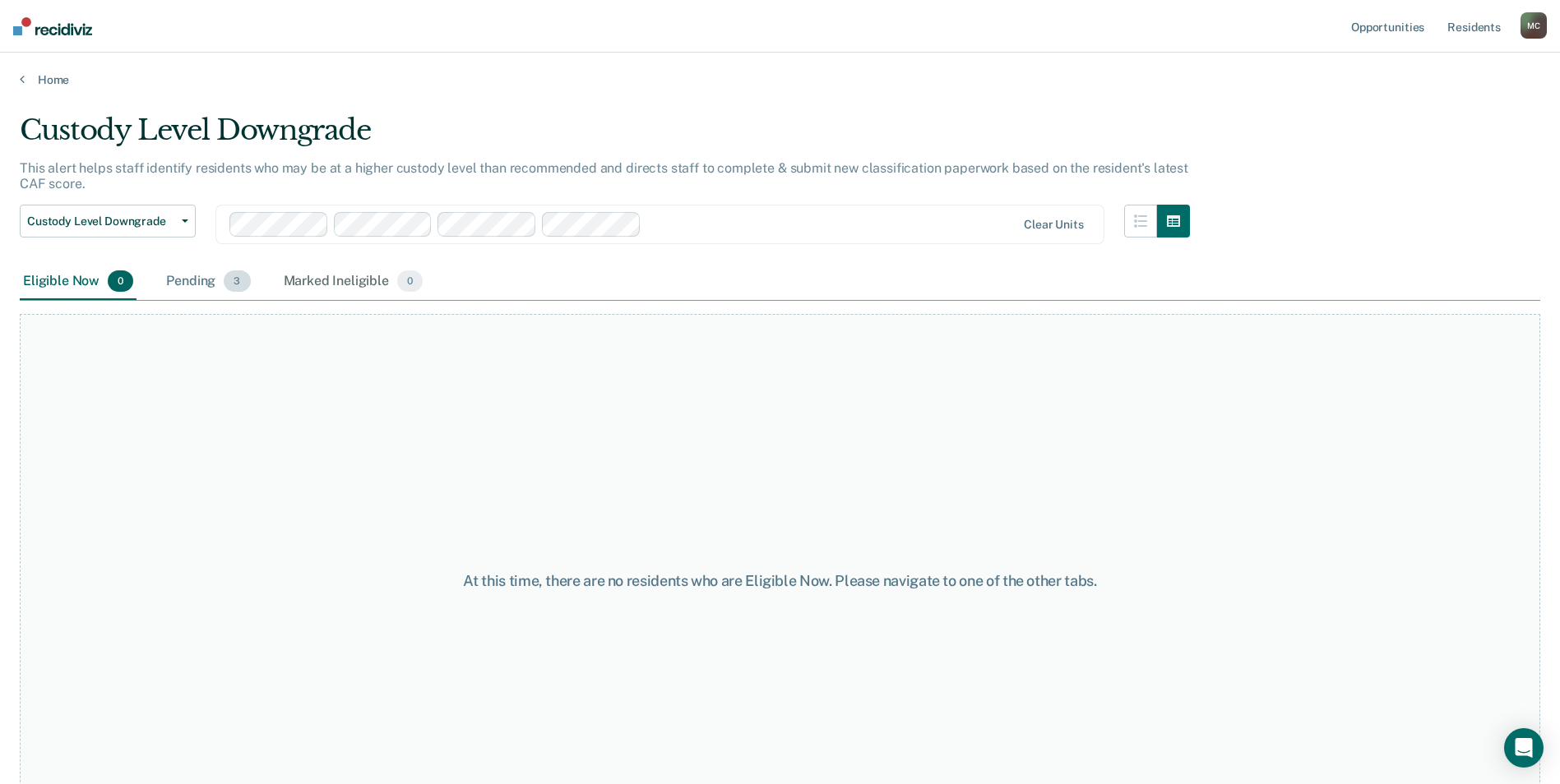
click at [189, 288] on div "Pending 3" at bounding box center [208, 281] width 90 height 36
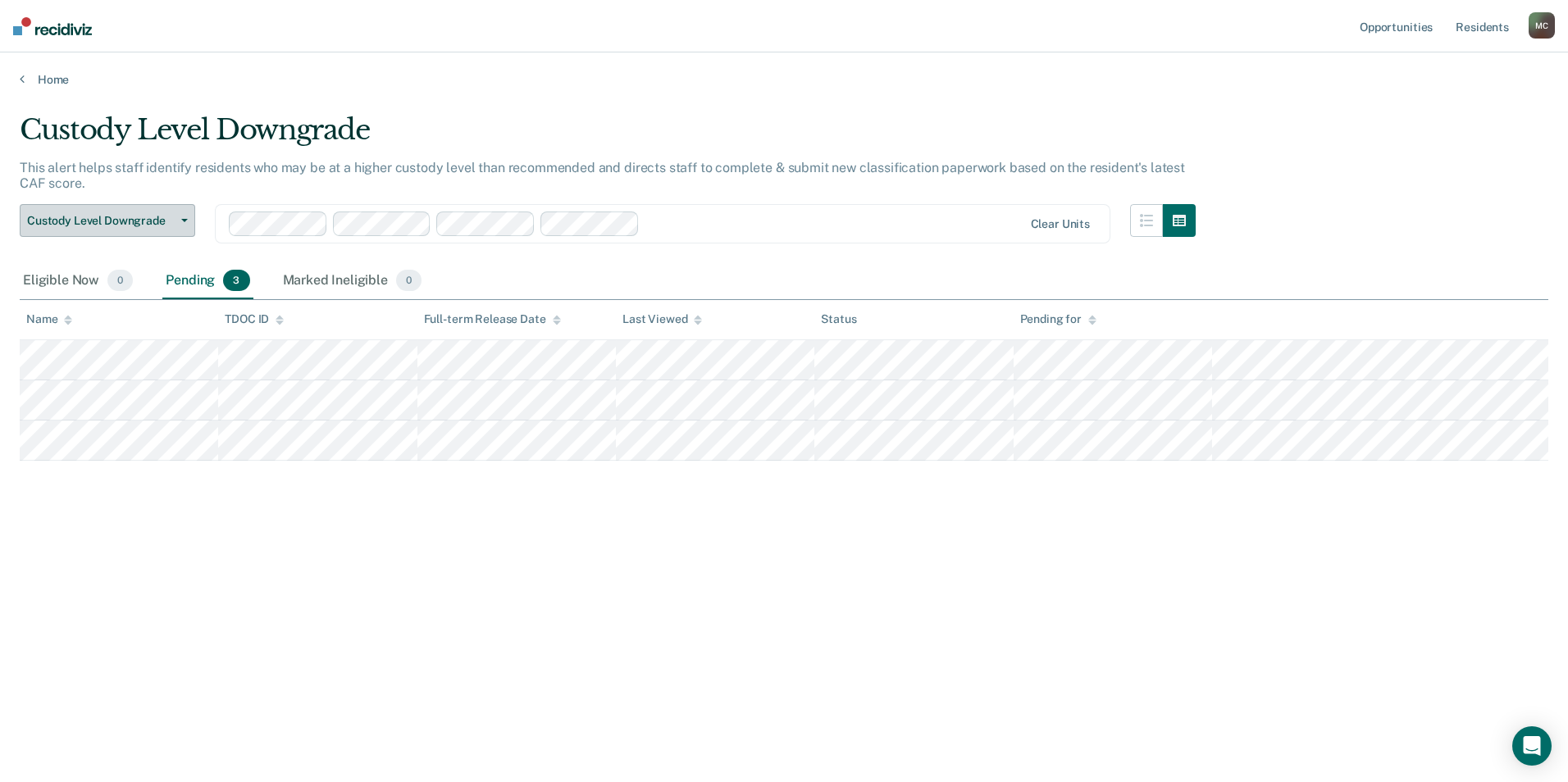
click at [104, 221] on span "Custody Level Downgrade" at bounding box center [101, 221] width 148 height 14
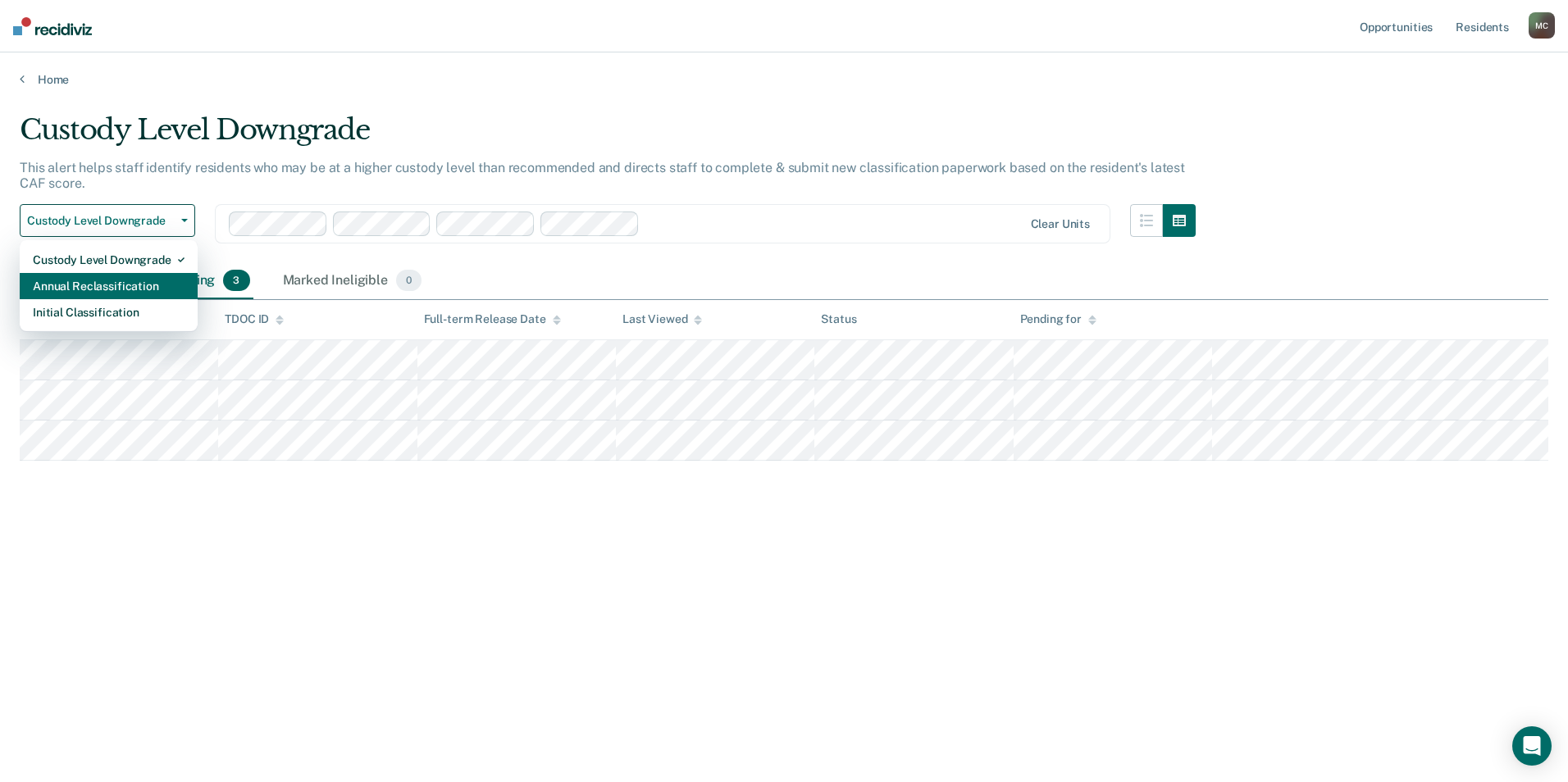
click at [105, 286] on div "Annual Reclassification" at bounding box center [108, 286] width 152 height 26
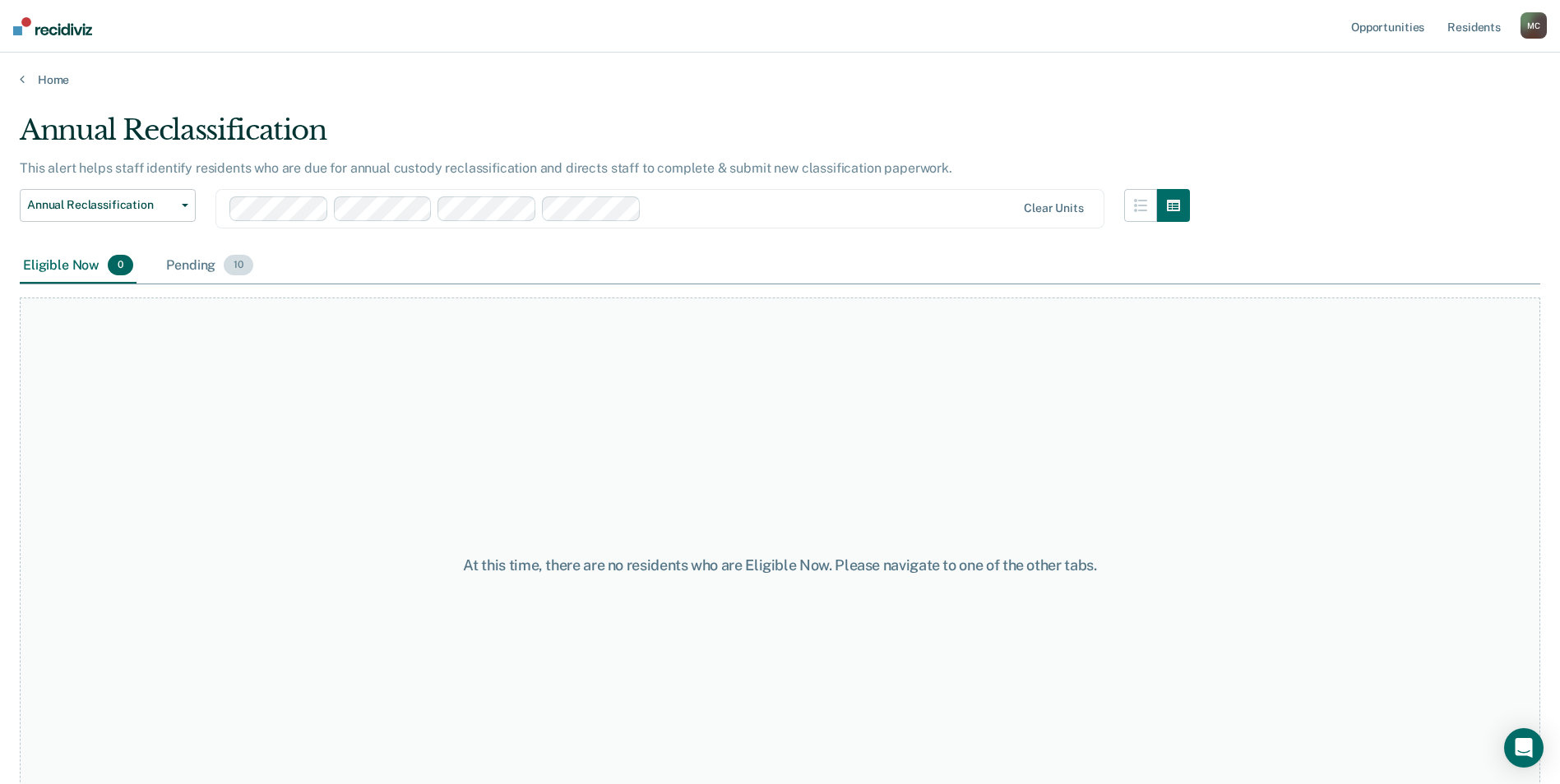
click at [185, 268] on div "Pending 10" at bounding box center [210, 266] width 94 height 36
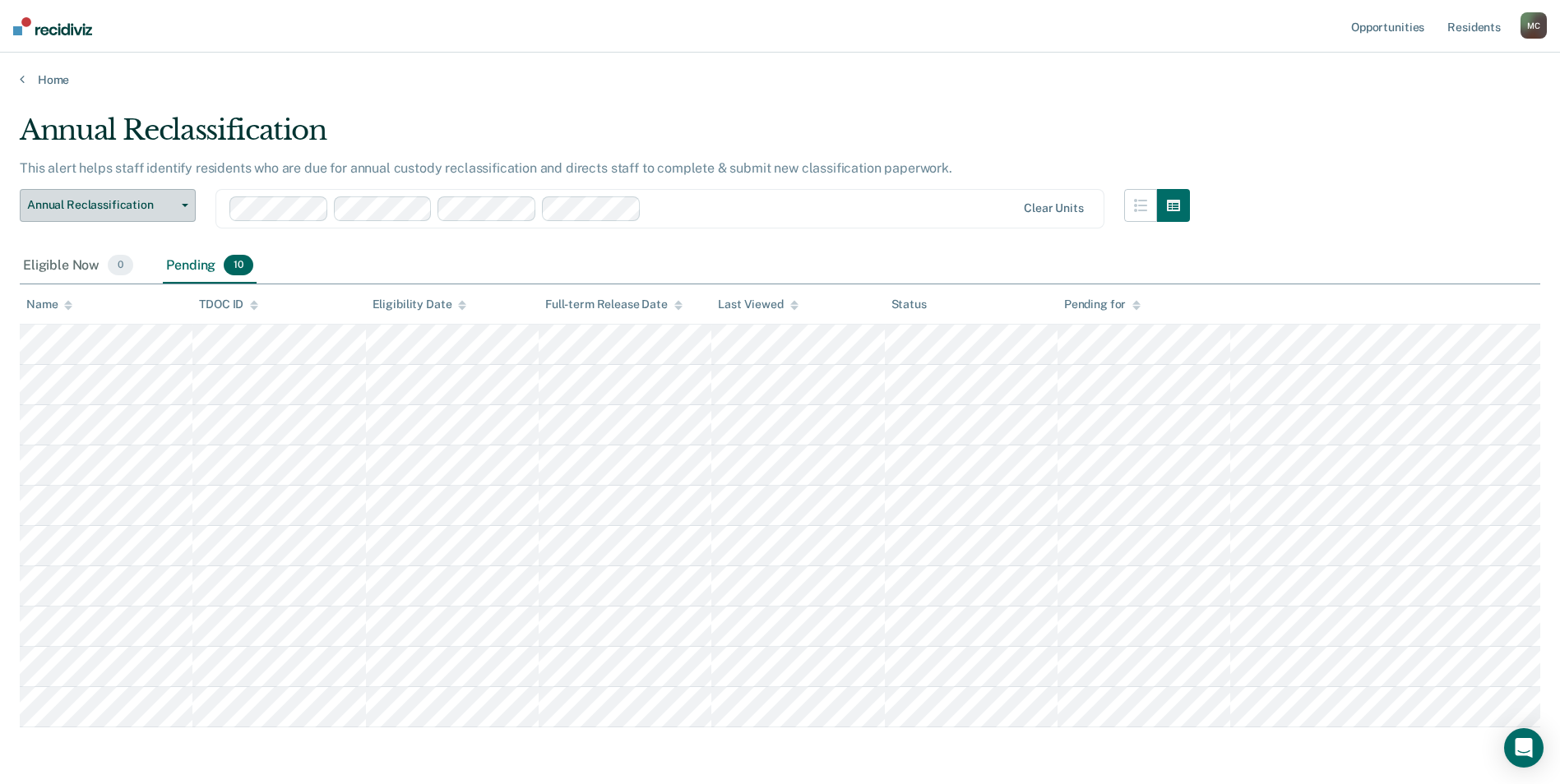
click at [124, 209] on span "Annual Reclassification" at bounding box center [101, 205] width 149 height 14
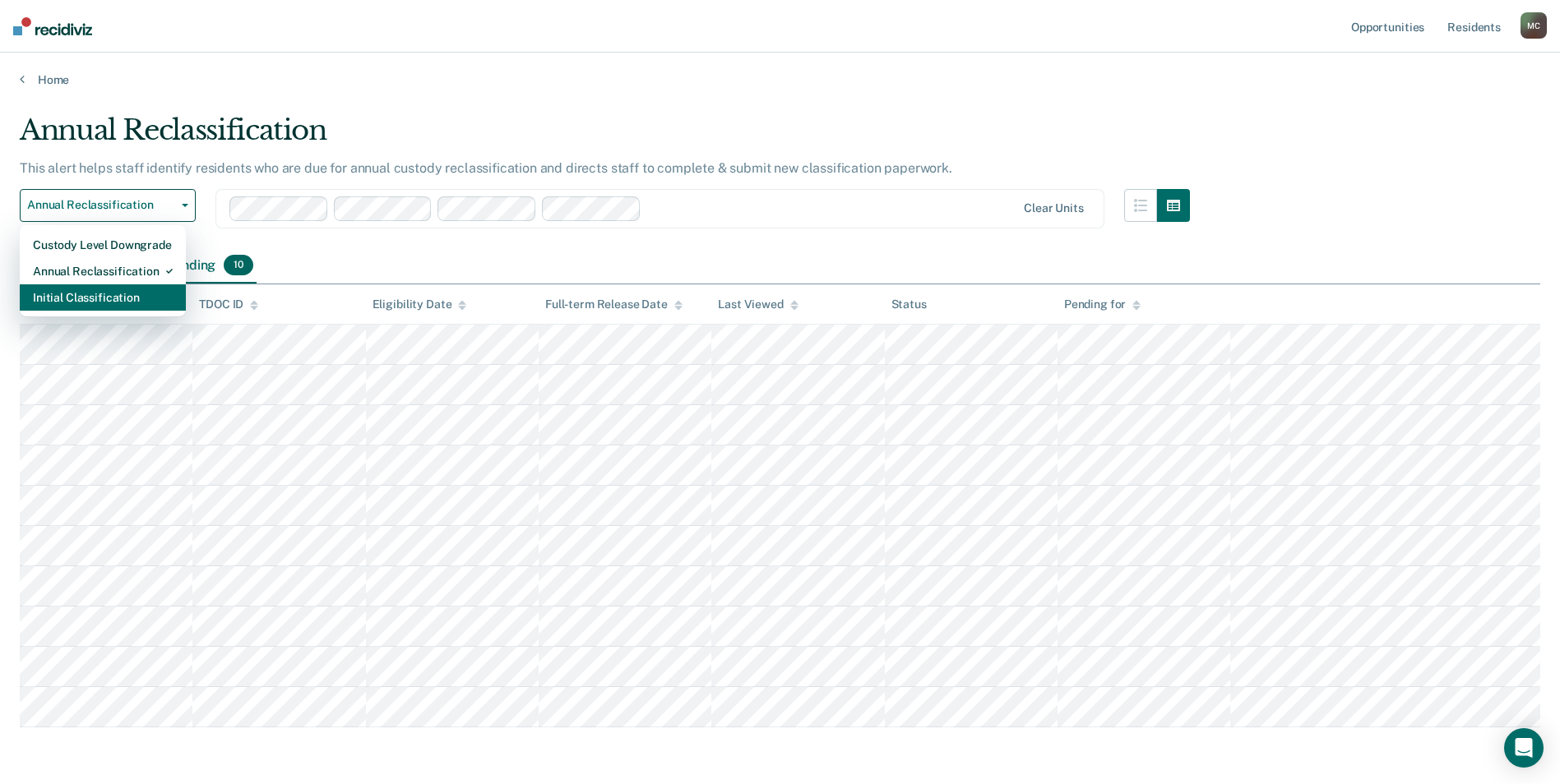
click at [93, 300] on div "Initial Classification" at bounding box center [103, 297] width 140 height 26
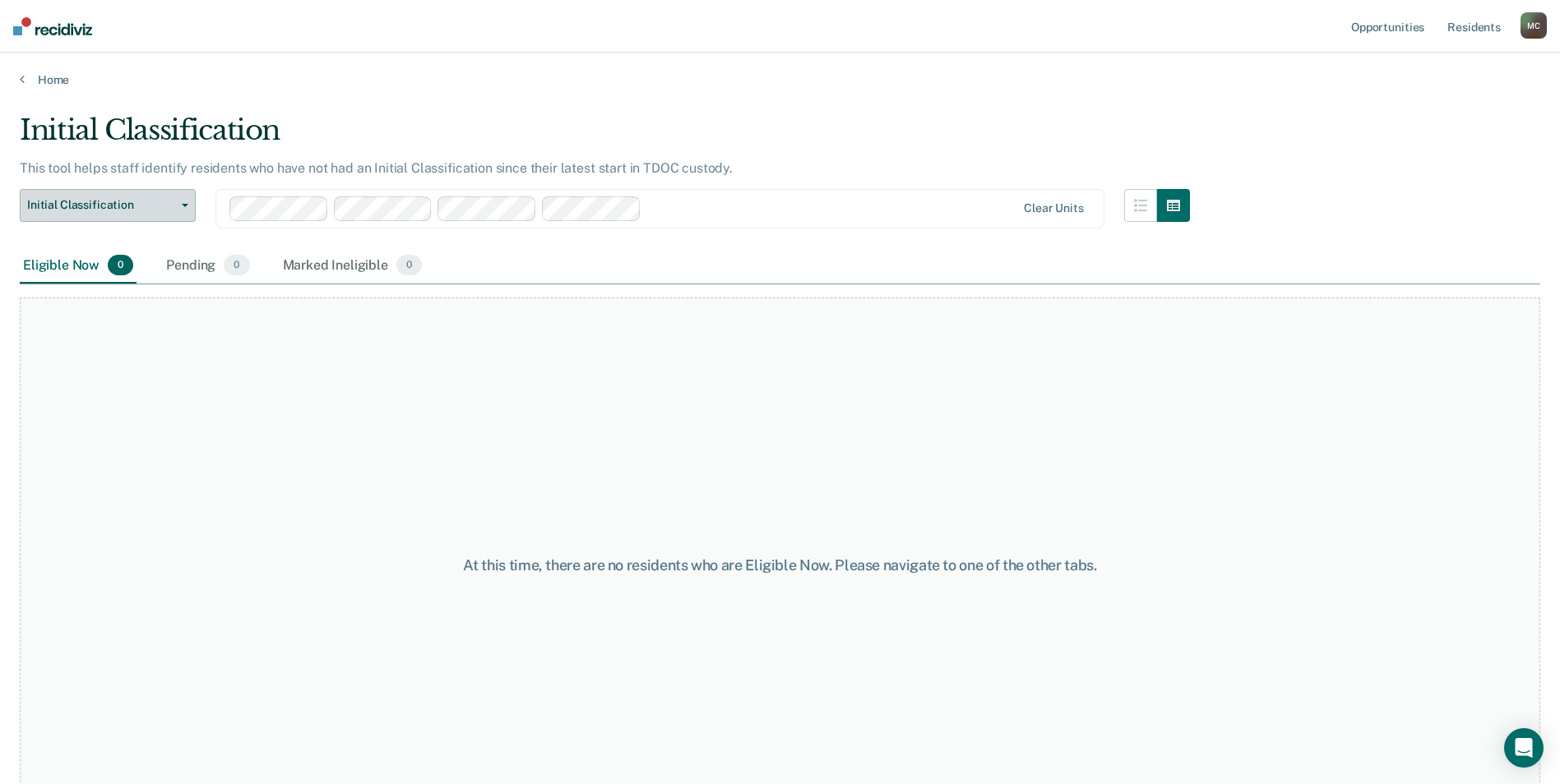
click at [105, 198] on span "Initial Classification" at bounding box center [101, 205] width 149 height 14
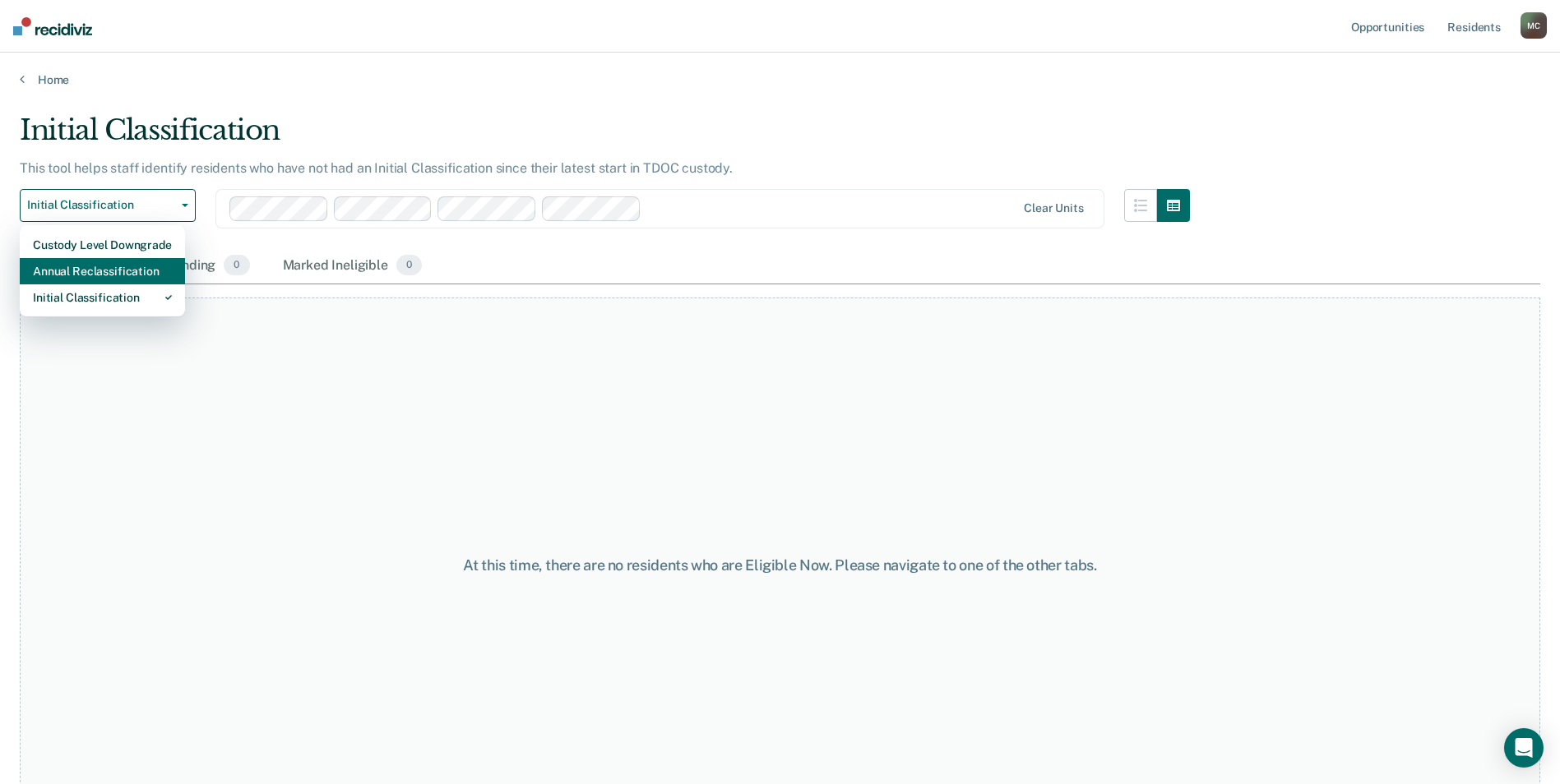
click at [96, 273] on div "Annual Reclassification" at bounding box center [102, 271] width 139 height 26
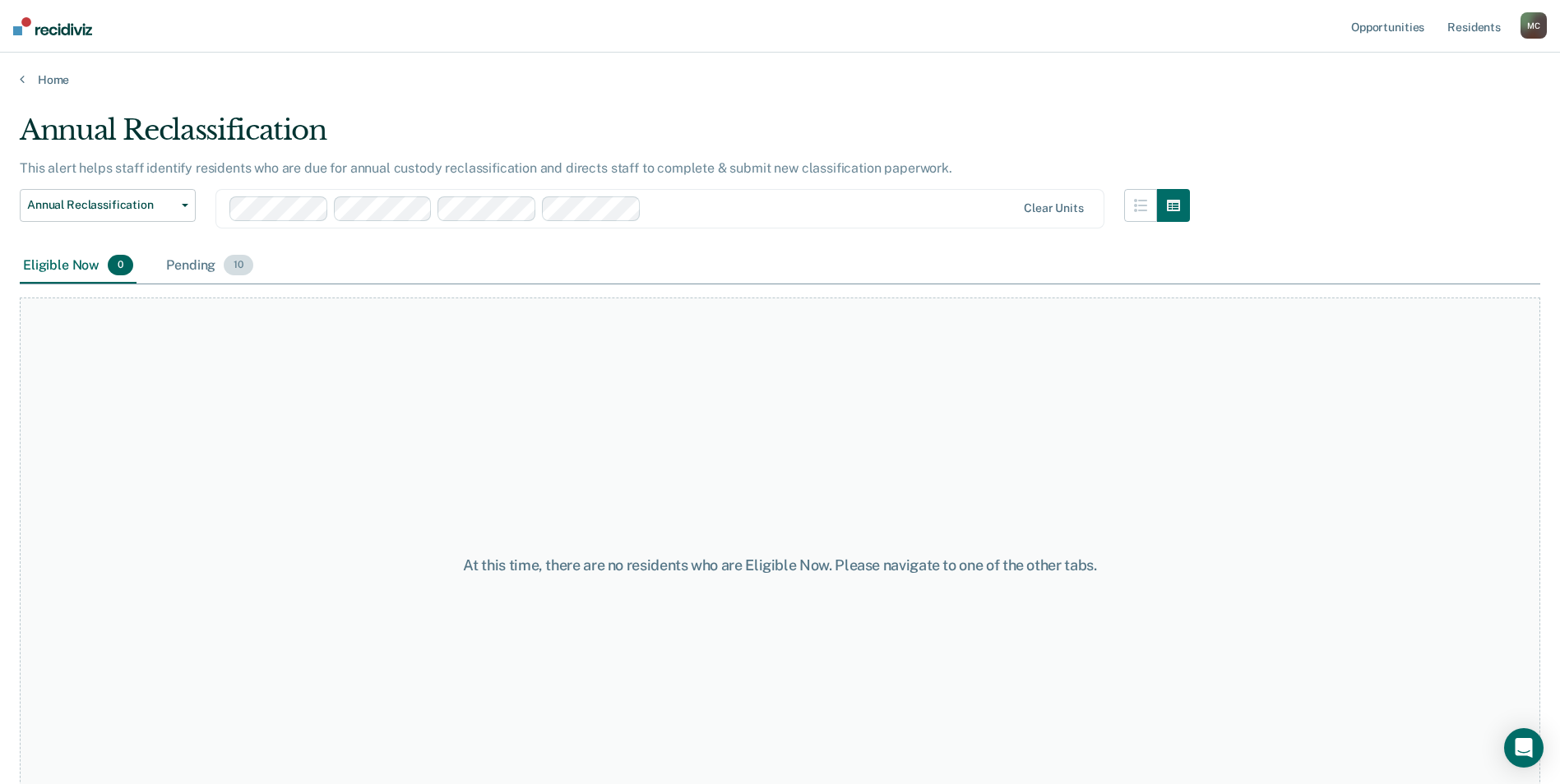
click at [195, 274] on div "Pending 10" at bounding box center [210, 266] width 94 height 36
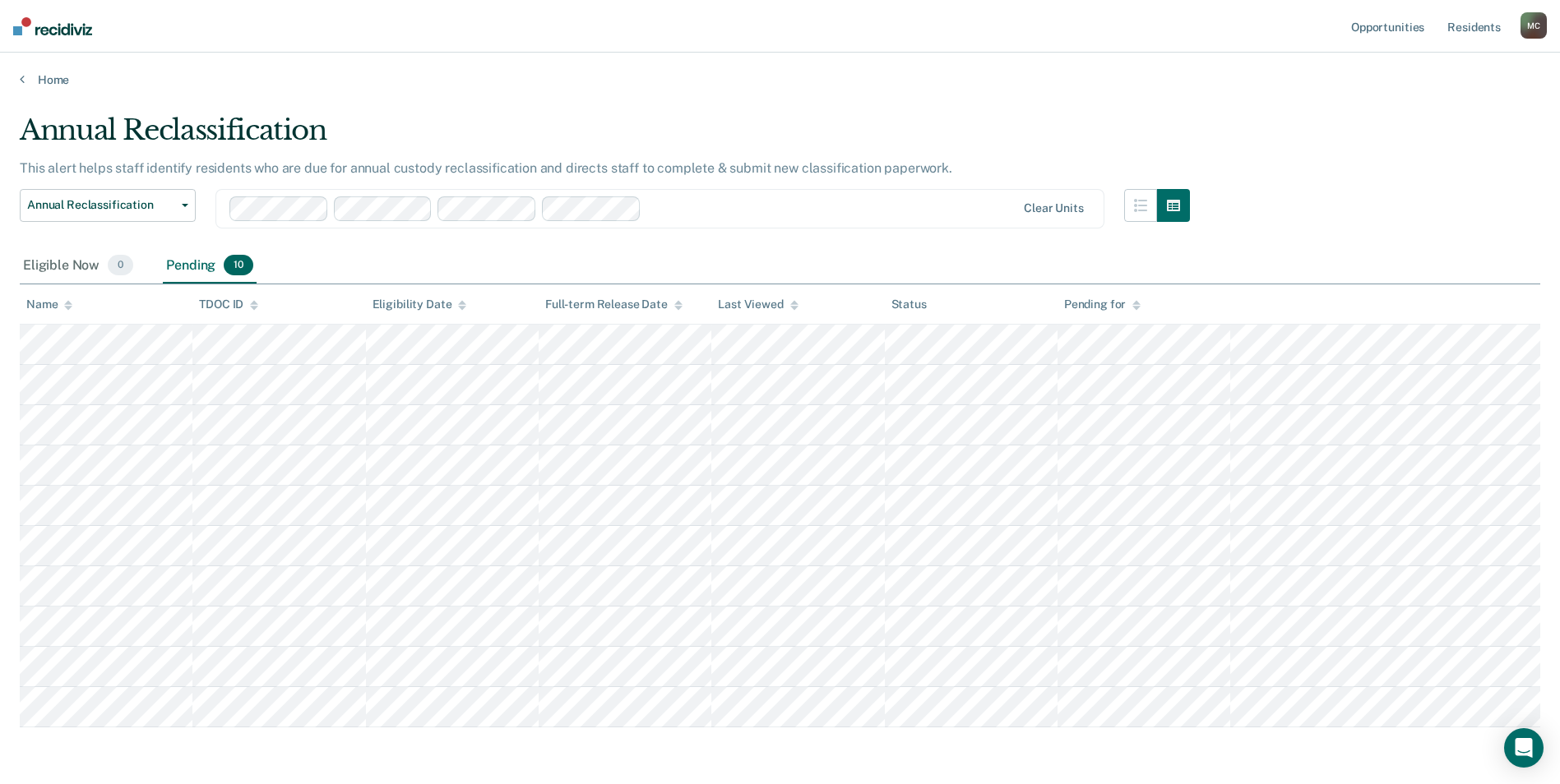
click at [717, 208] on div at bounding box center [833, 208] width 369 height 18
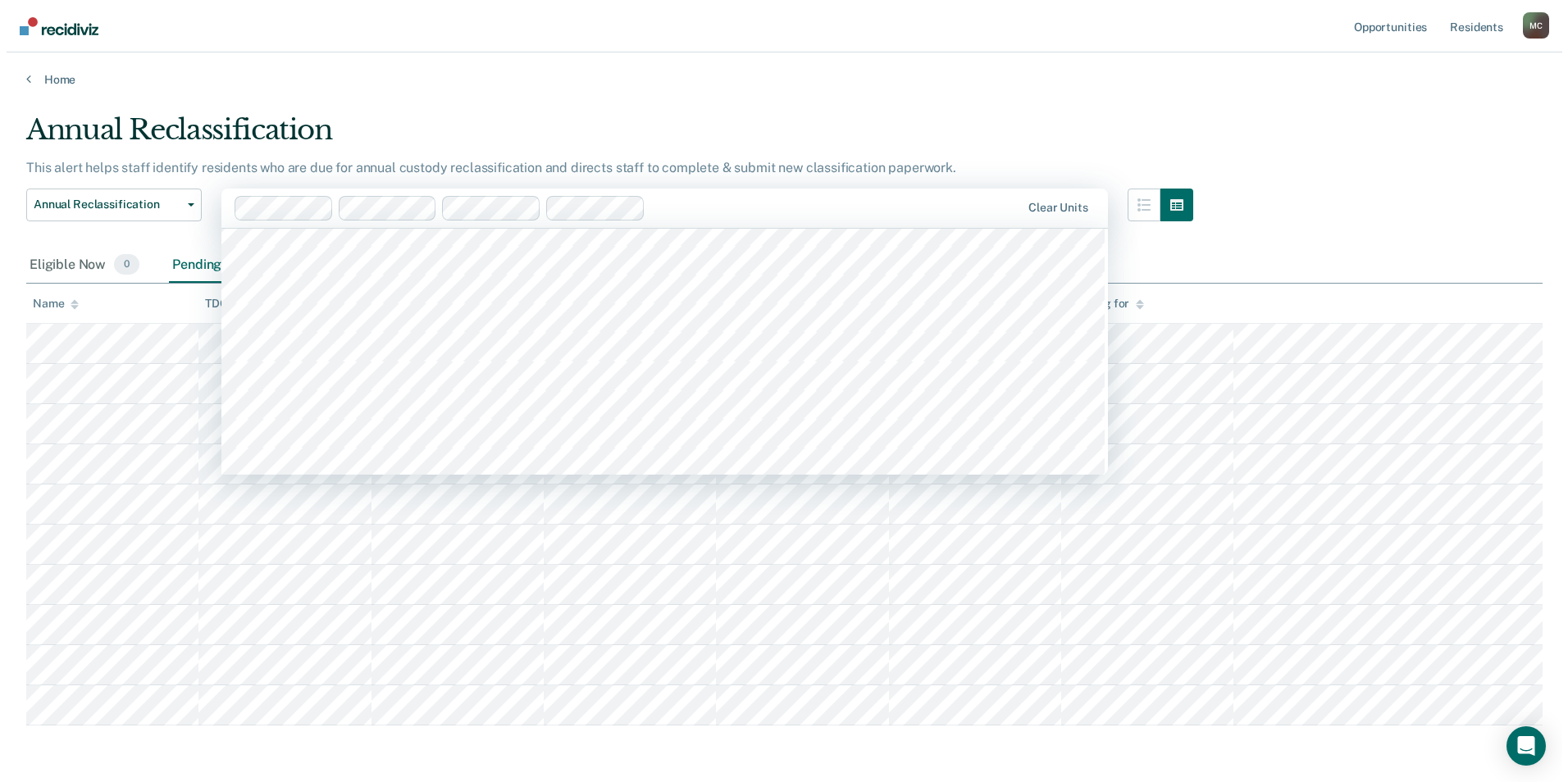
scroll to position [1312, 0]
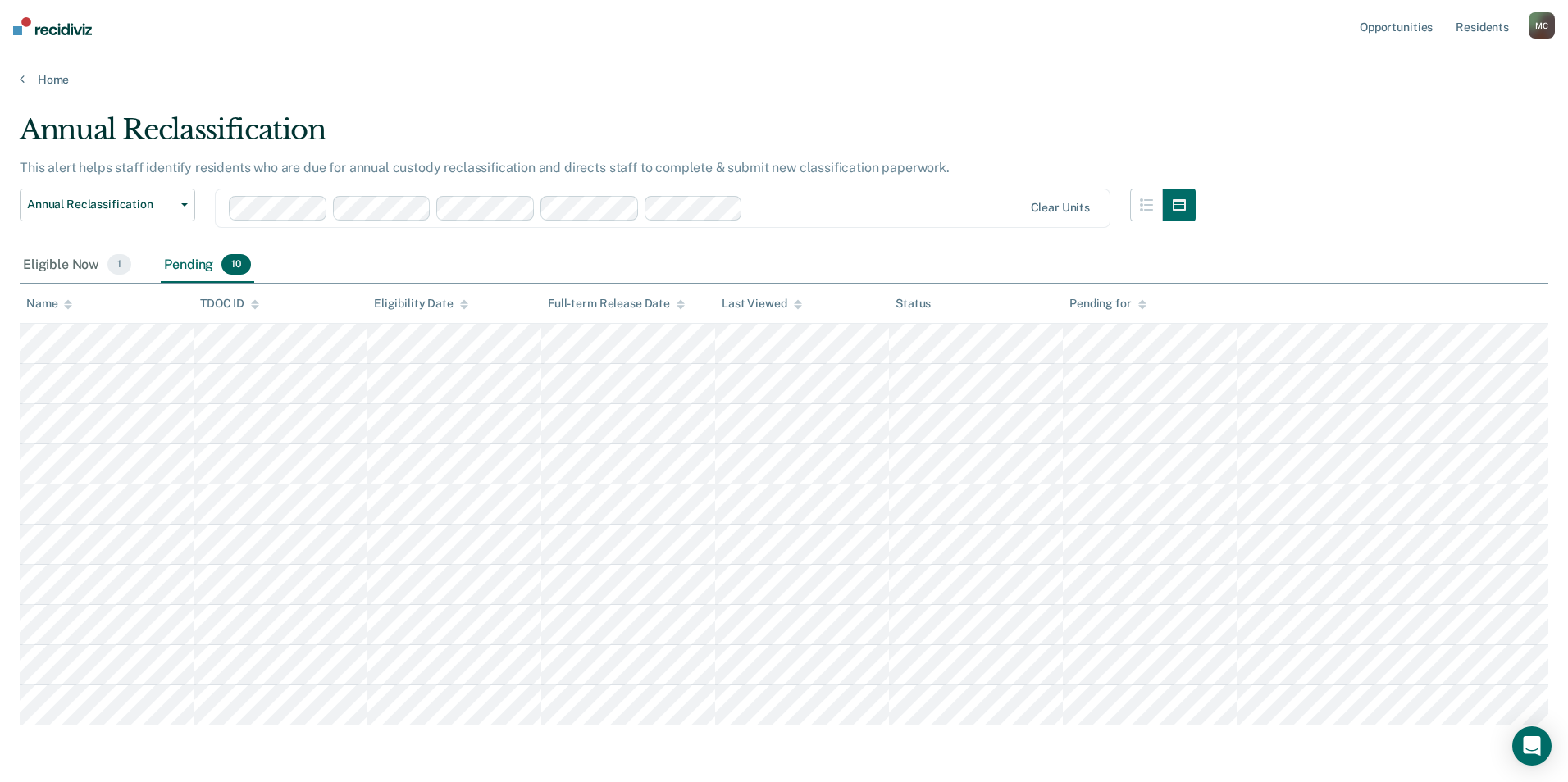
click at [819, 210] on div at bounding box center [886, 207] width 273 height 18
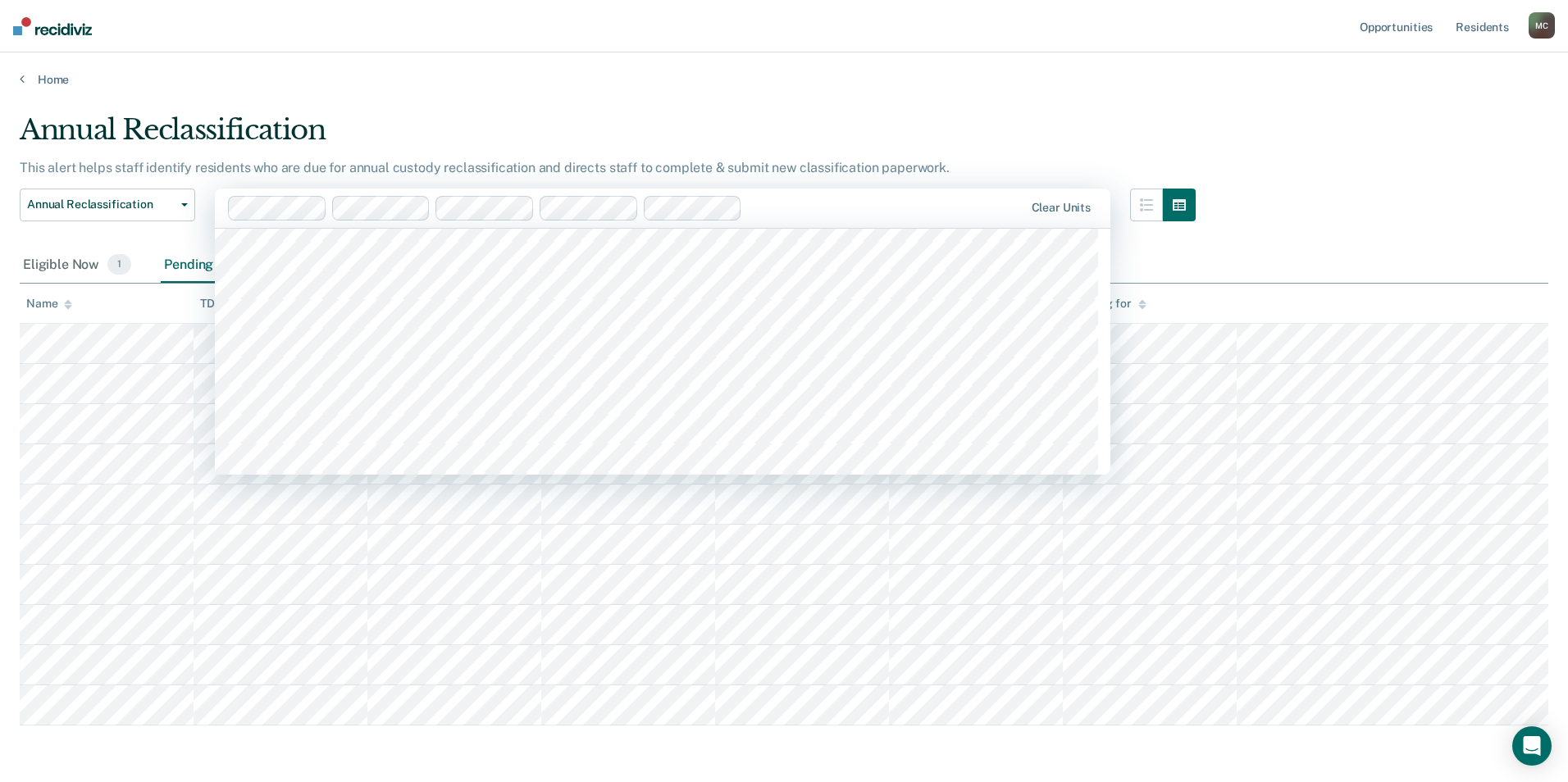
scroll to position [1230, 0]
click at [883, 213] on div at bounding box center [937, 207] width 170 height 18
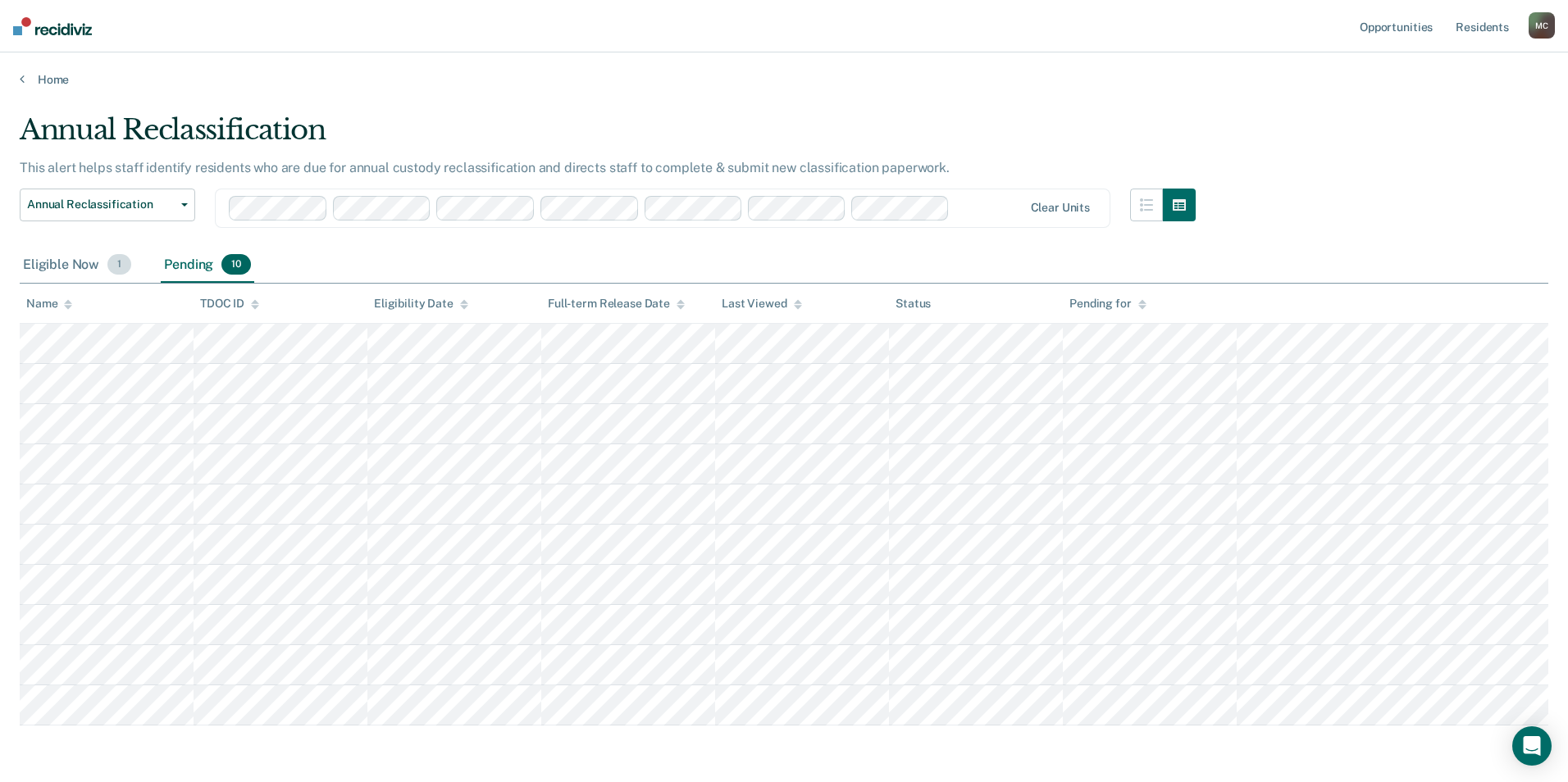
click at [58, 262] on div "Eligible Now 1" at bounding box center [76, 265] width 115 height 36
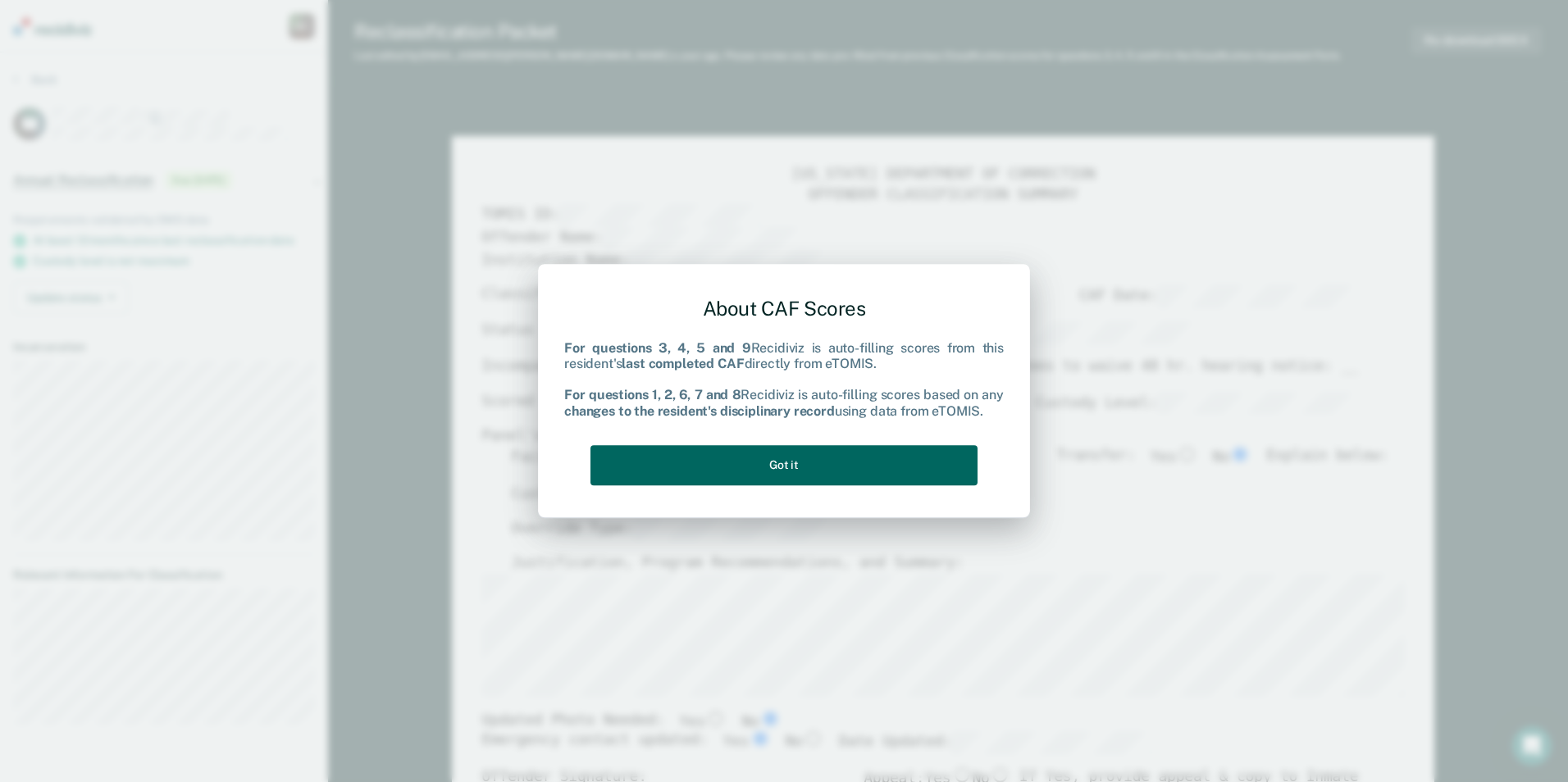
click at [828, 473] on button "Got it" at bounding box center [784, 466] width 387 height 41
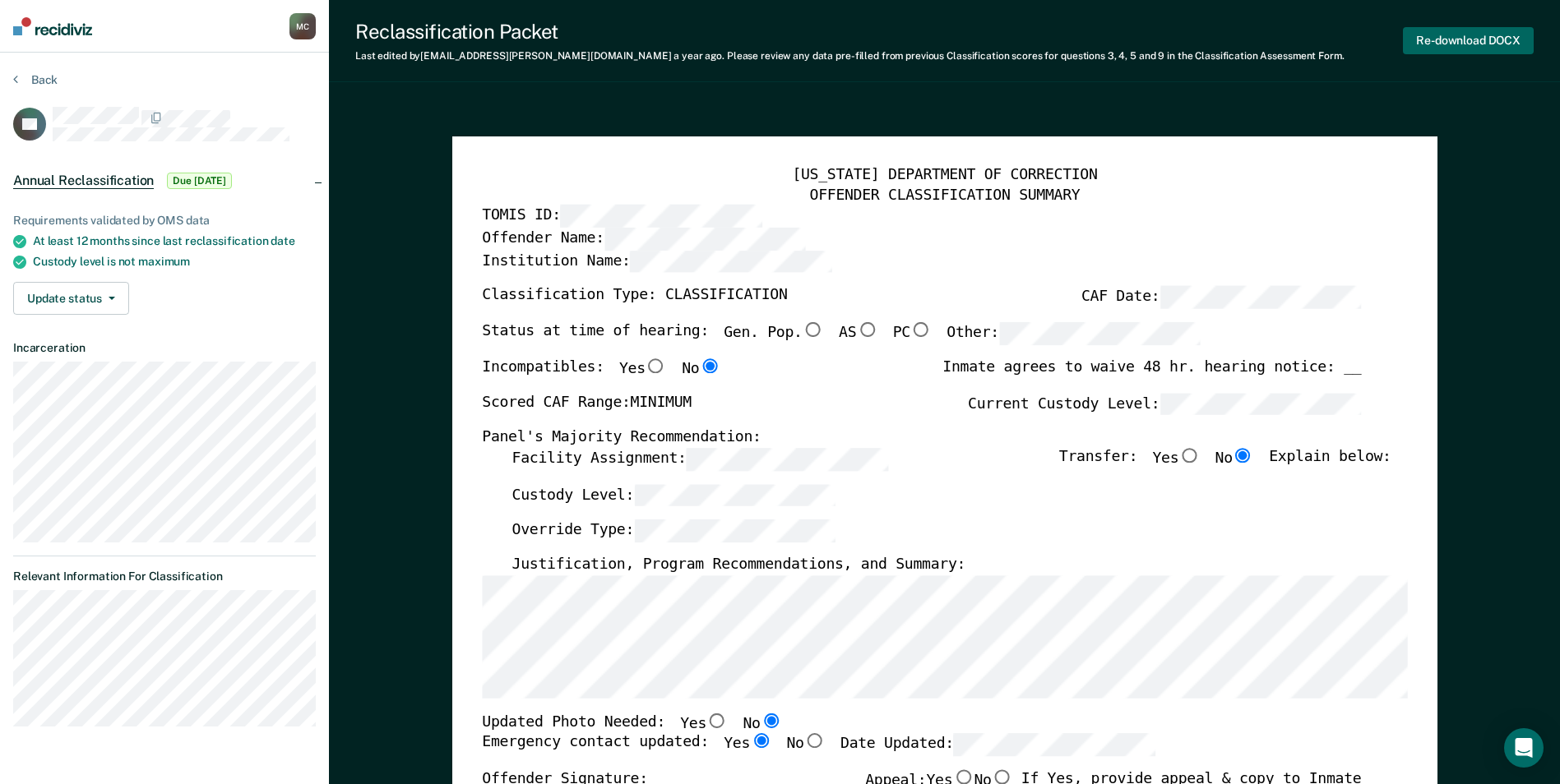
click at [1002, 38] on button "Re-download DOCX" at bounding box center [1469, 41] width 131 height 27
type textarea "x"
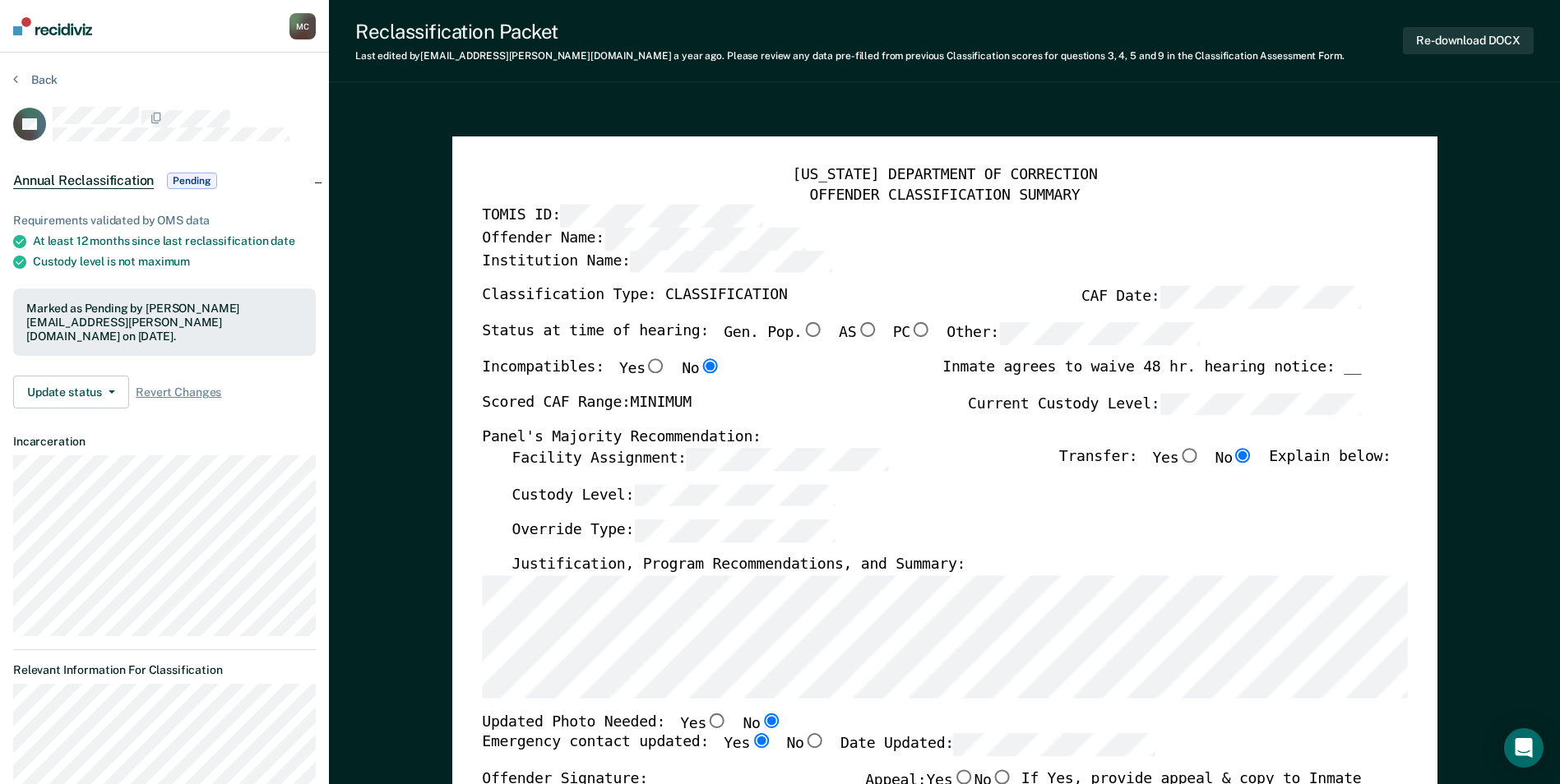
click at [17, 82] on icon at bounding box center [16, 80] width 5 height 14
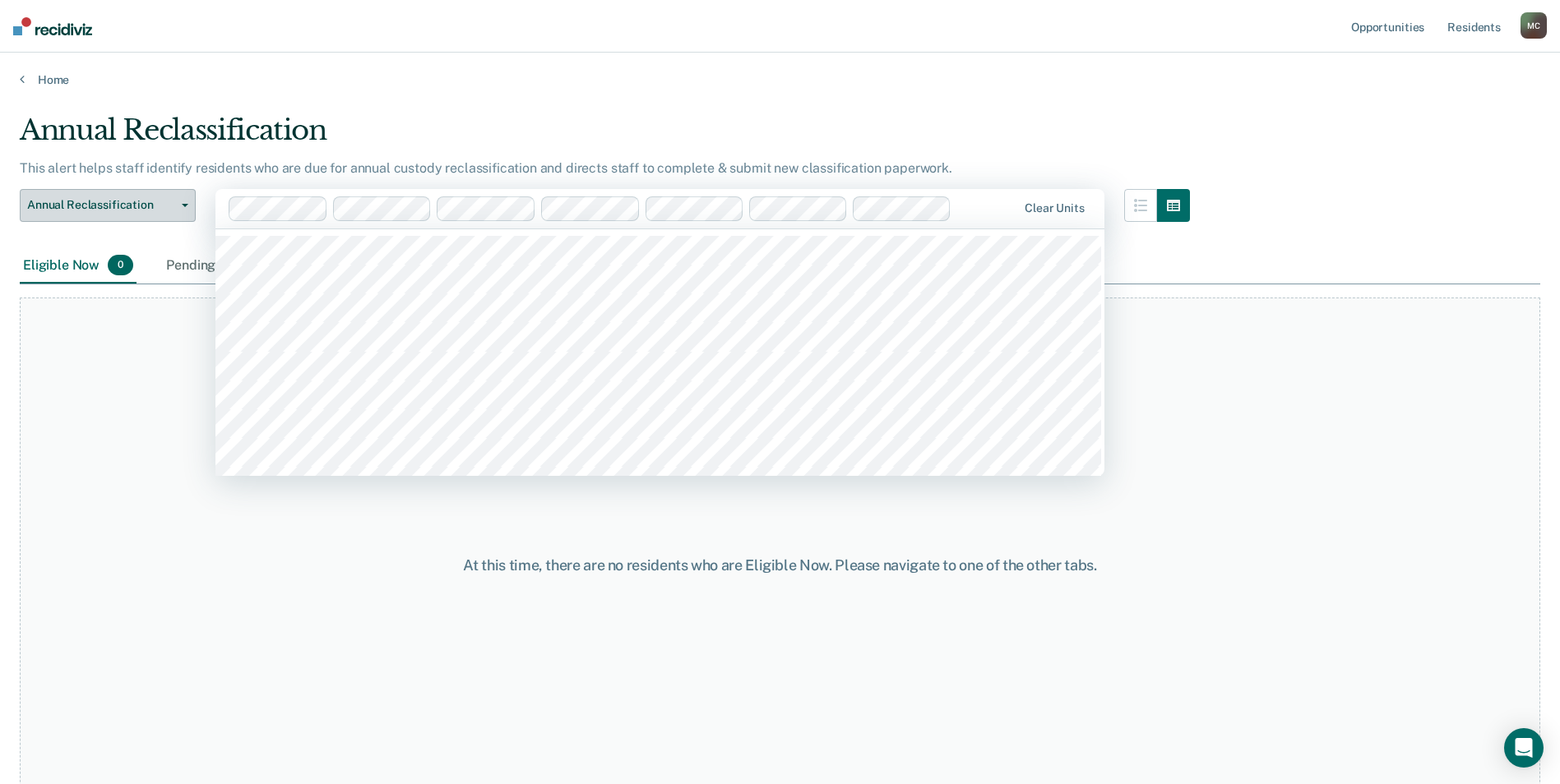
click at [91, 207] on span "Annual Reclassification" at bounding box center [101, 205] width 149 height 14
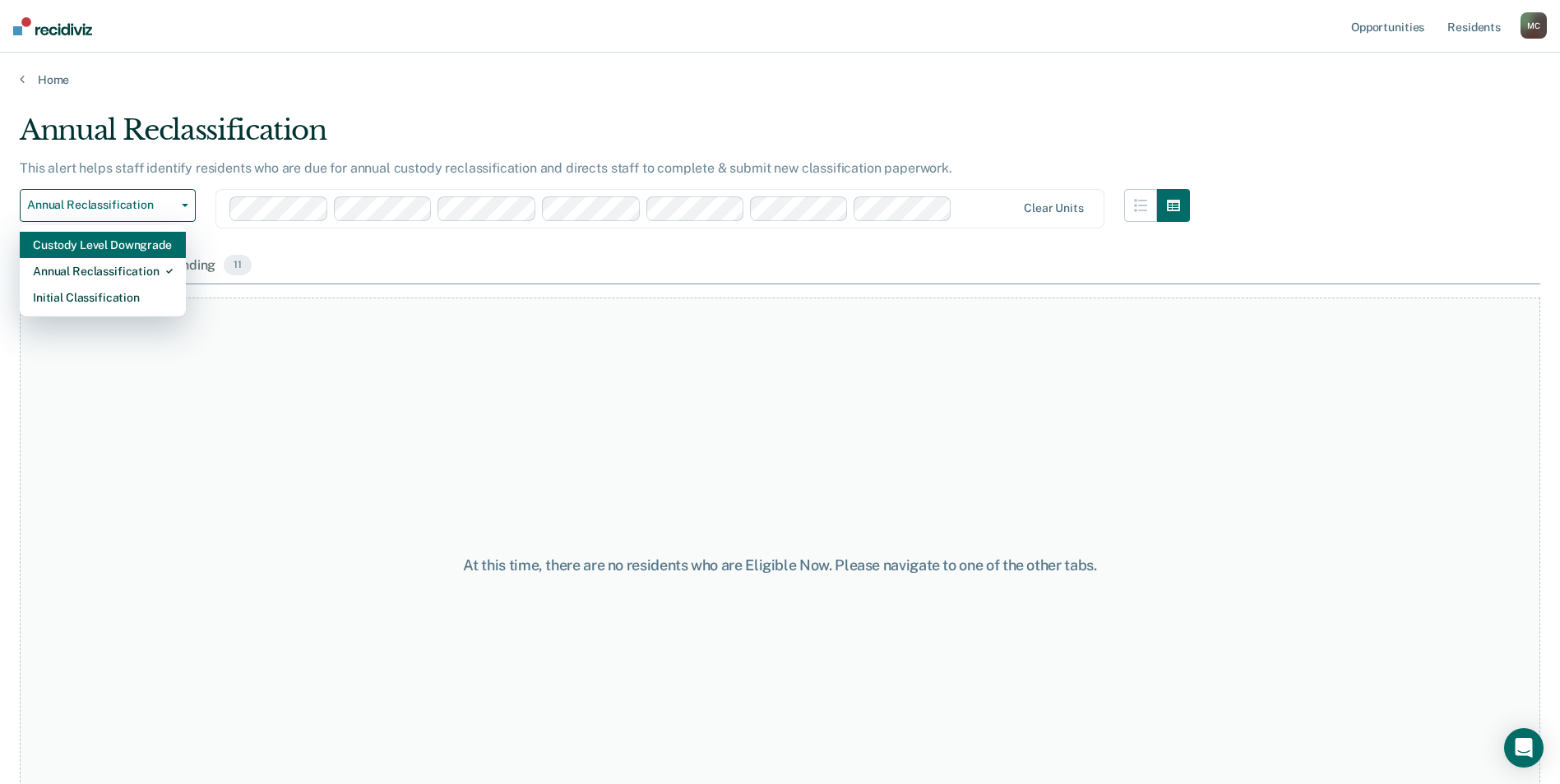
click at [95, 242] on div "Custody Level Downgrade" at bounding box center [103, 245] width 140 height 26
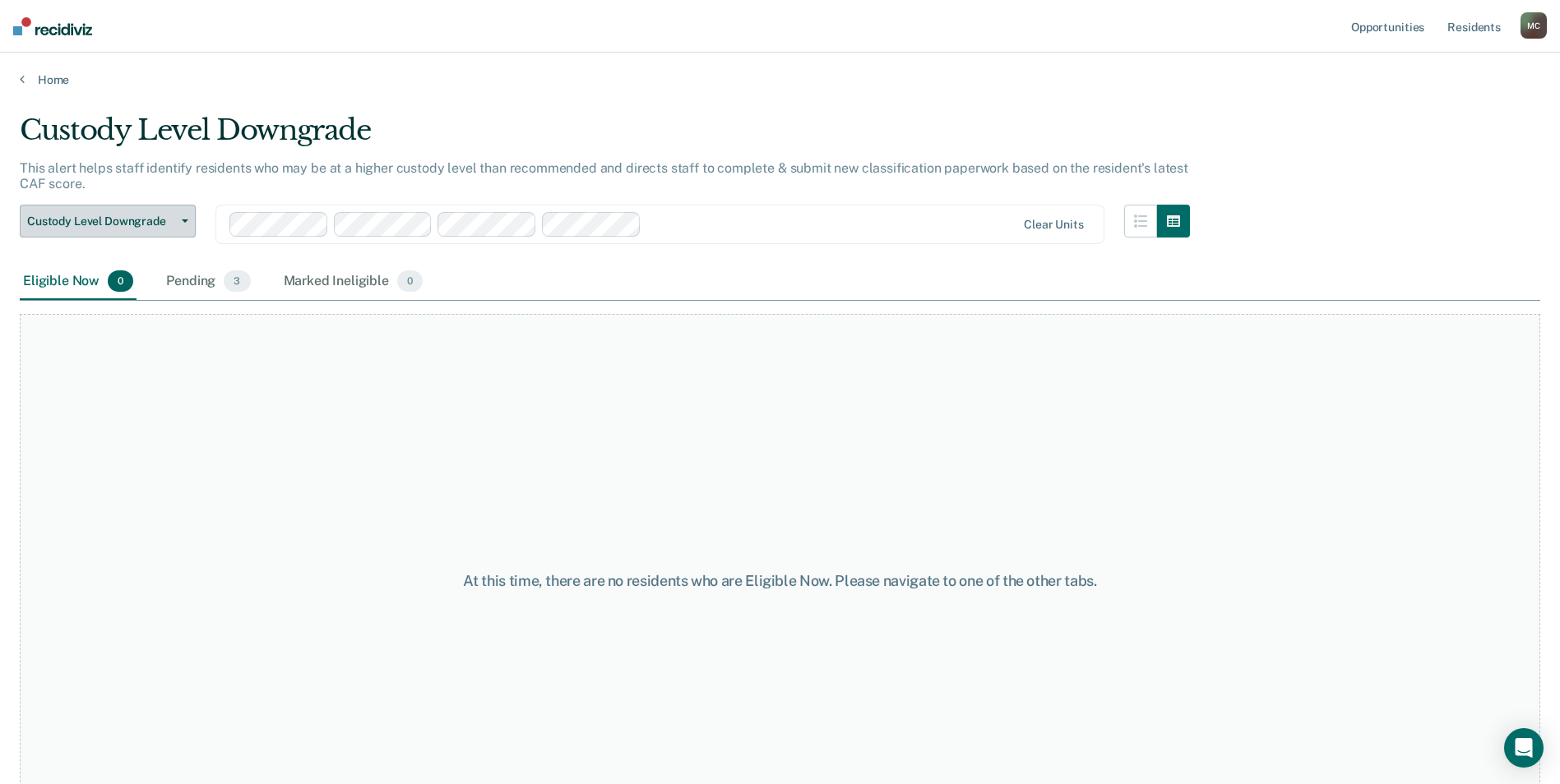
click at [87, 222] on span "Custody Level Downgrade" at bounding box center [101, 221] width 149 height 14
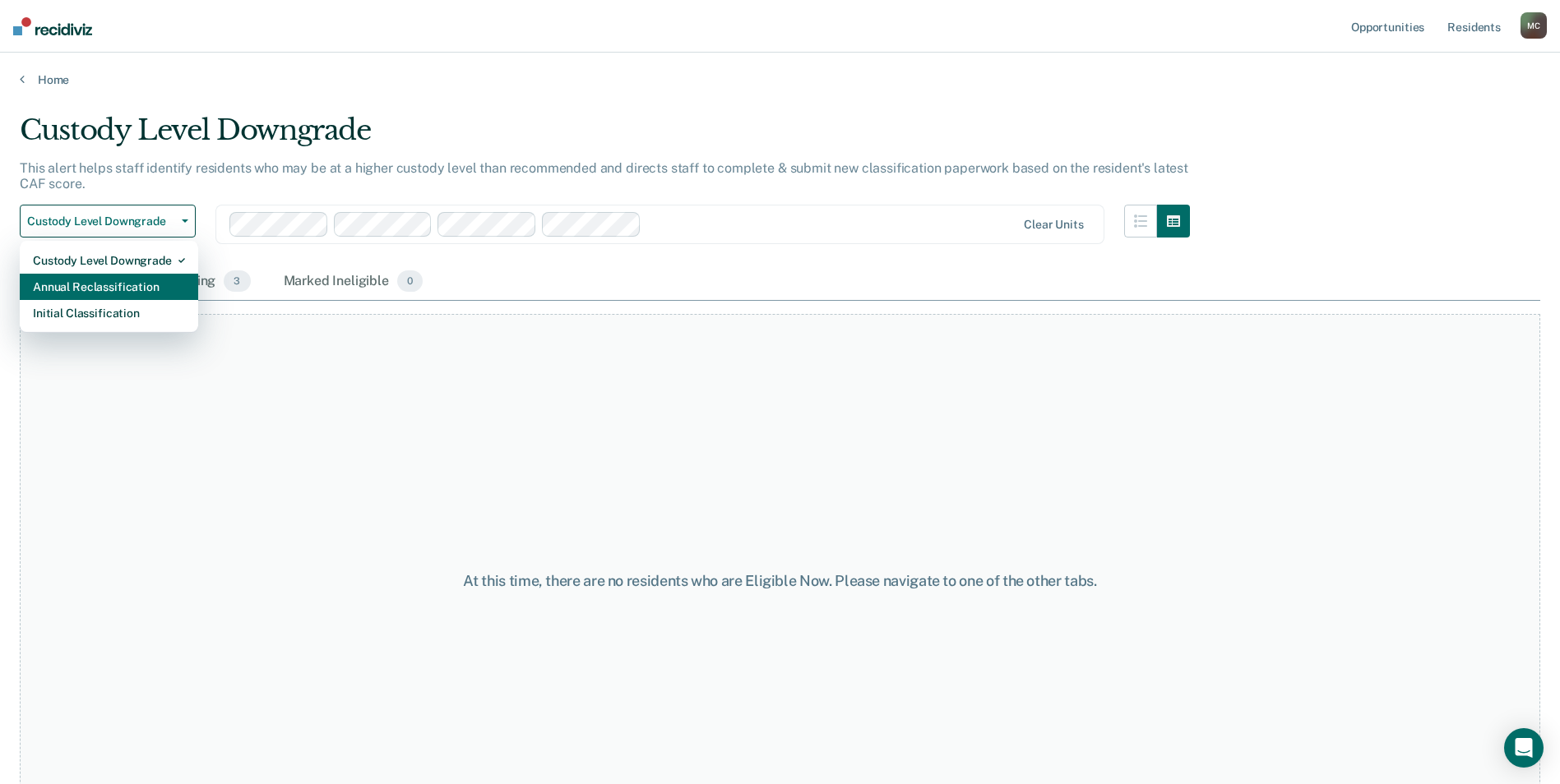
click at [83, 293] on div "Annual Reclassification" at bounding box center [109, 286] width 152 height 26
